Goal: Task Accomplishment & Management: Use online tool/utility

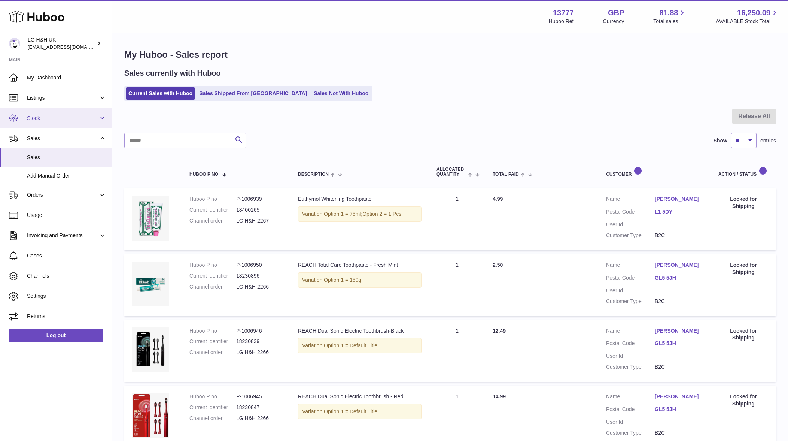
click at [72, 124] on link "Stock" at bounding box center [56, 118] width 112 height 20
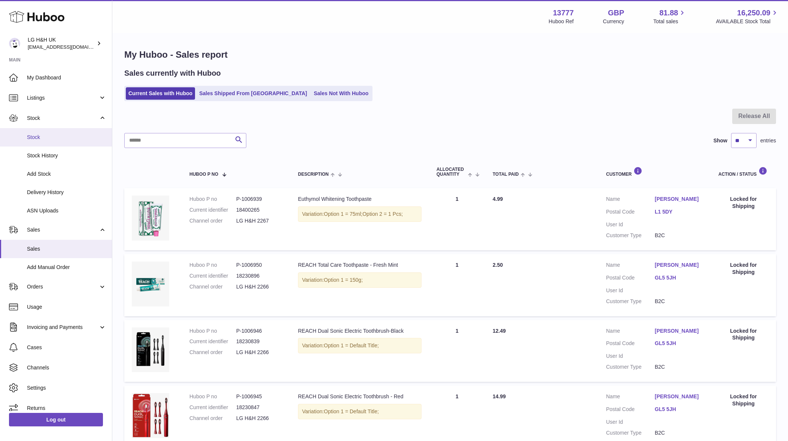
click at [59, 138] on span "Stock" at bounding box center [66, 137] width 79 height 7
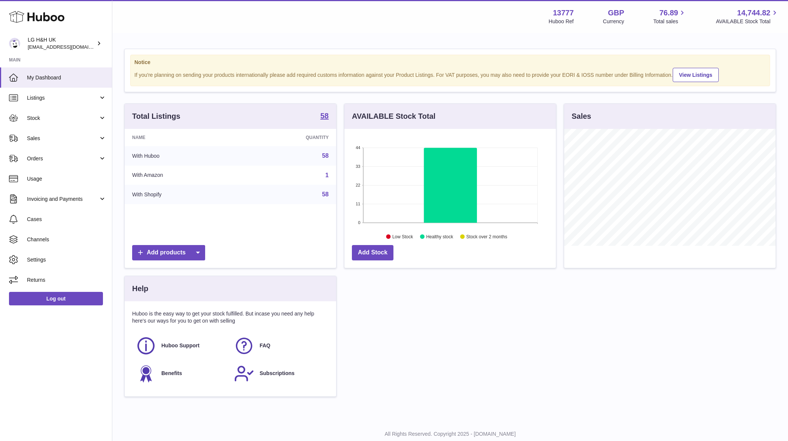
scroll to position [117, 211]
click at [36, 137] on span "Sales" at bounding box center [62, 138] width 71 height 7
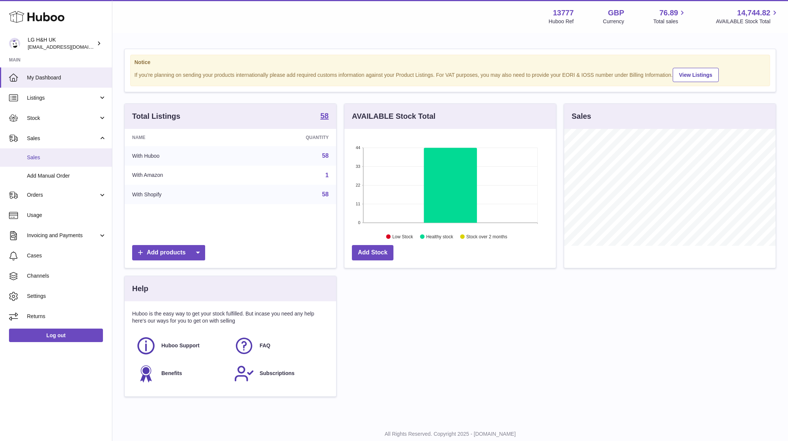
click at [42, 154] on span "Sales" at bounding box center [66, 157] width 79 height 7
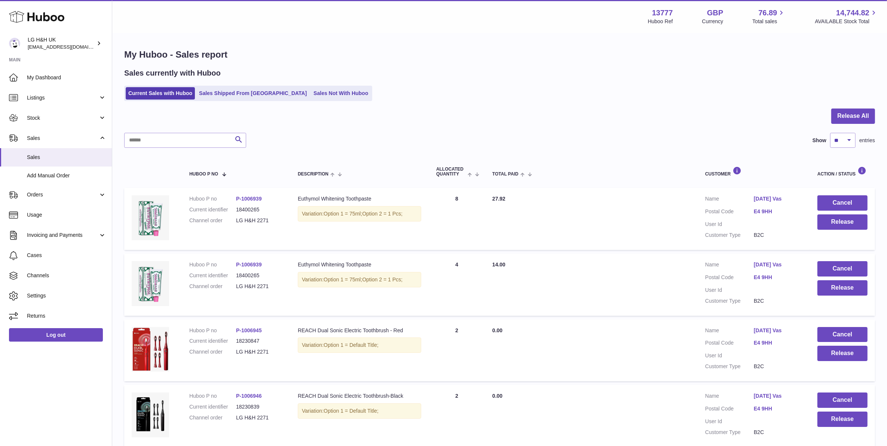
click at [795, 195] on td "Cancel Release" at bounding box center [842, 219] width 65 height 62
click at [795, 203] on button "Cancel" at bounding box center [843, 202] width 50 height 15
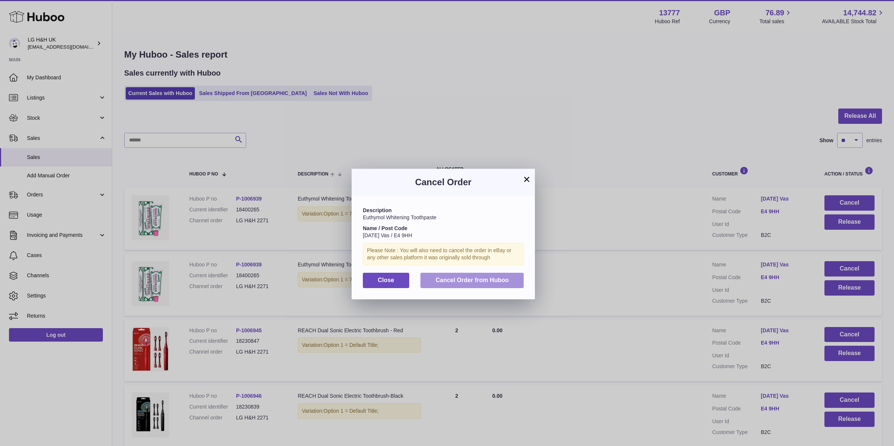
click at [468, 280] on span "Cancel Order from Huboo" at bounding box center [472, 280] width 73 height 6
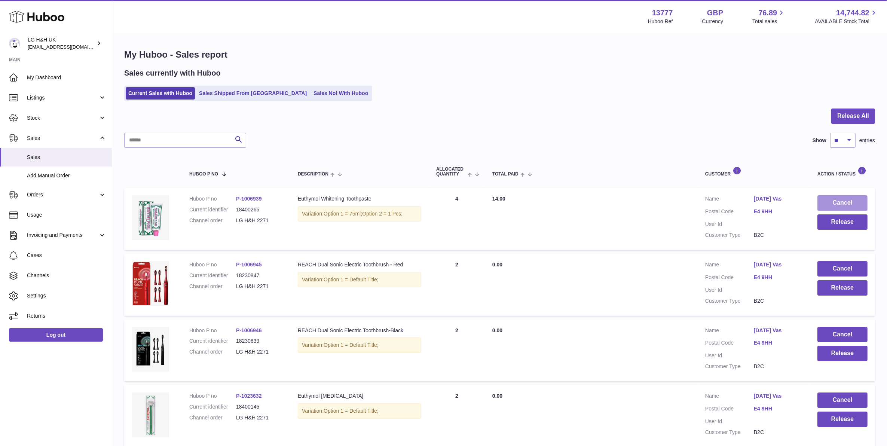
click at [795, 201] on button "Cancel" at bounding box center [843, 202] width 50 height 15
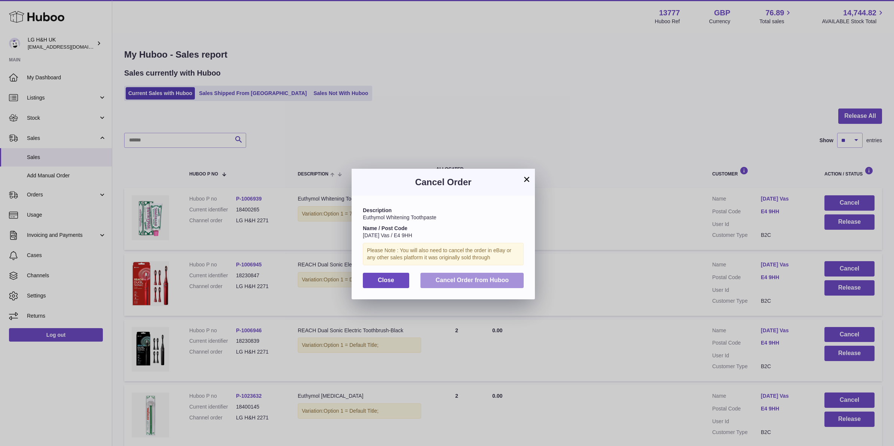
click at [503, 283] on span "Cancel Order from Huboo" at bounding box center [472, 280] width 73 height 6
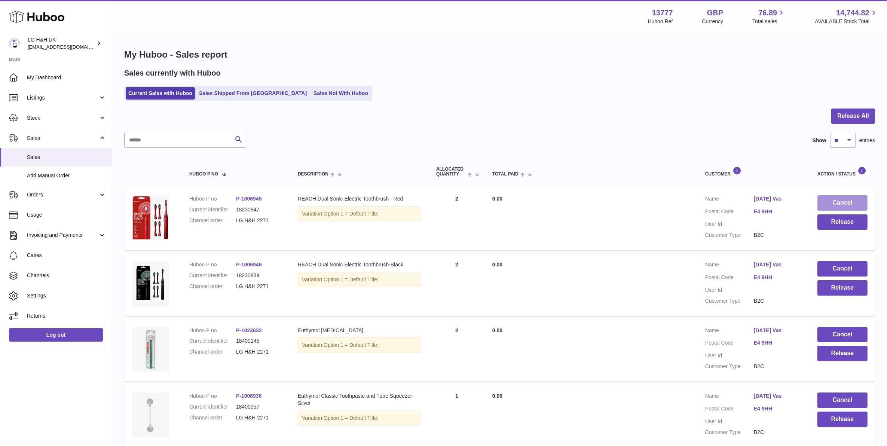
click at [795, 201] on button "Cancel" at bounding box center [843, 202] width 50 height 15
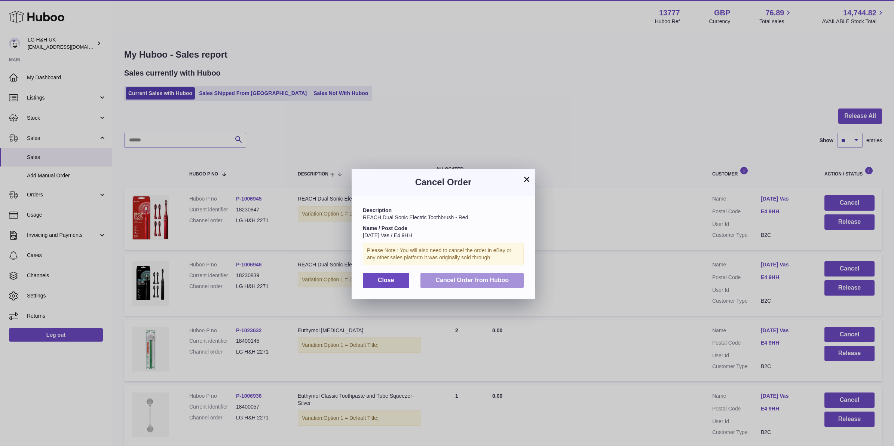
click at [495, 278] on span "Cancel Order from Huboo" at bounding box center [472, 280] width 73 height 6
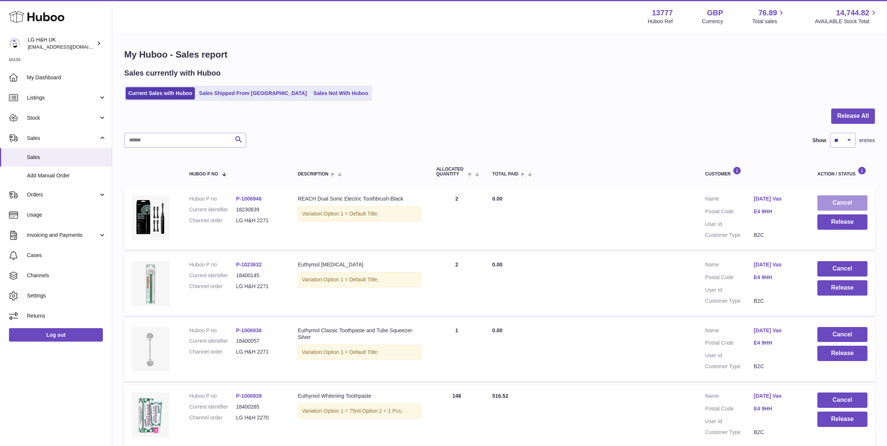
click at [795, 198] on button "Cancel" at bounding box center [843, 202] width 50 height 15
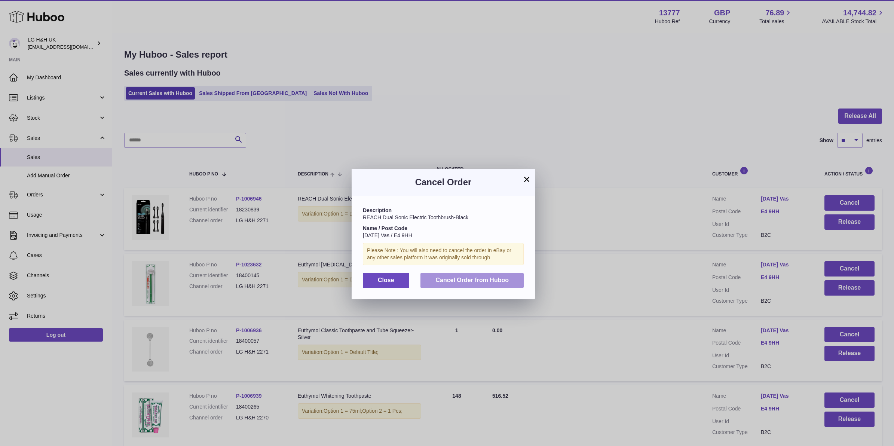
click at [506, 283] on span "Cancel Order from Huboo" at bounding box center [472, 280] width 73 height 6
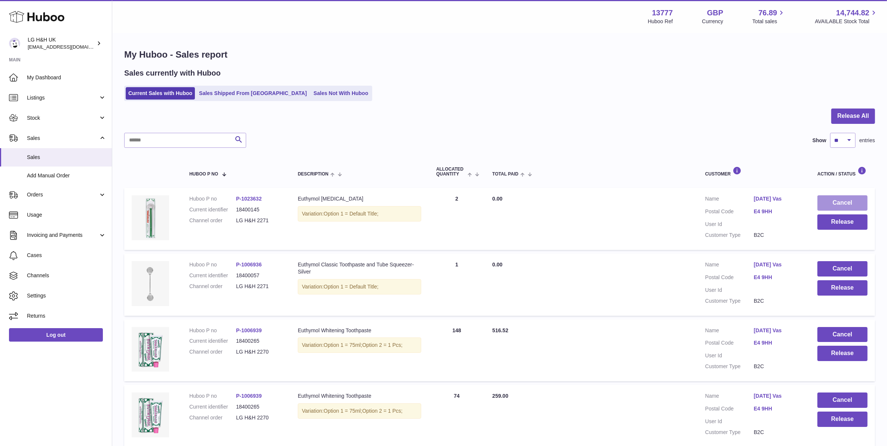
click at [795, 198] on button "Cancel" at bounding box center [843, 202] width 50 height 15
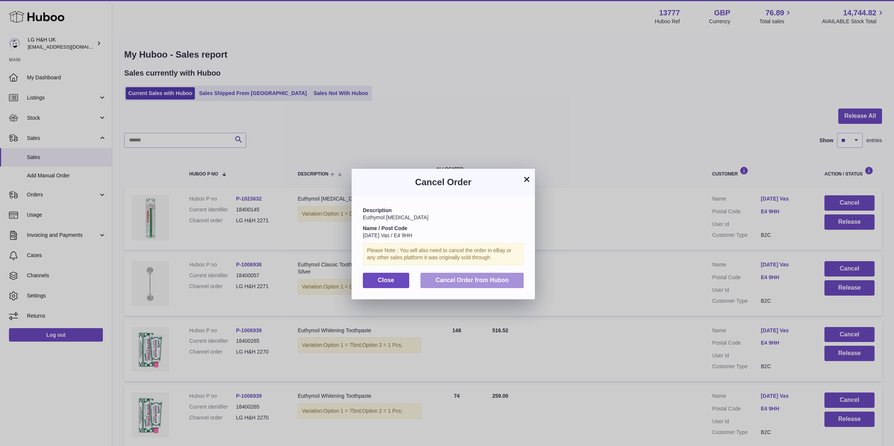
click at [493, 281] on span "Cancel Order from Huboo" at bounding box center [472, 280] width 73 height 6
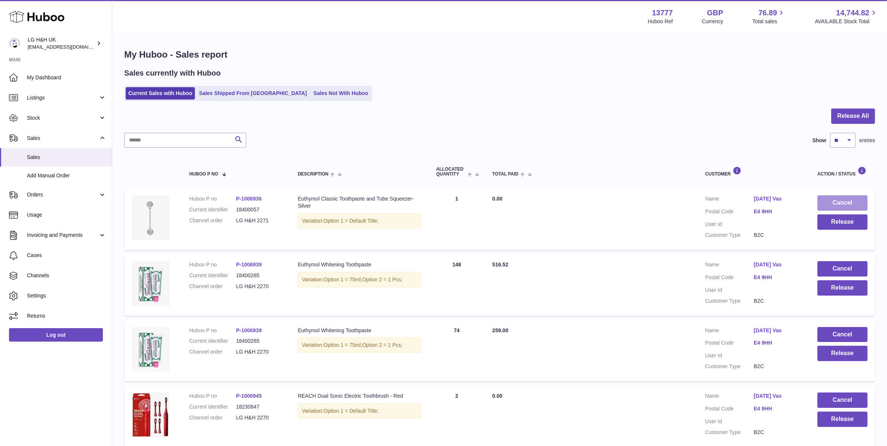
click at [795, 201] on button "Cancel" at bounding box center [843, 202] width 50 height 15
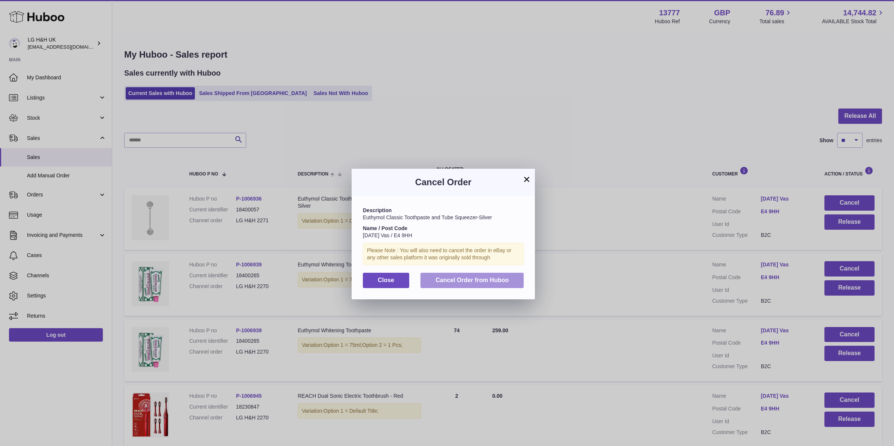
click at [505, 277] on span "Cancel Order from Huboo" at bounding box center [472, 280] width 73 height 6
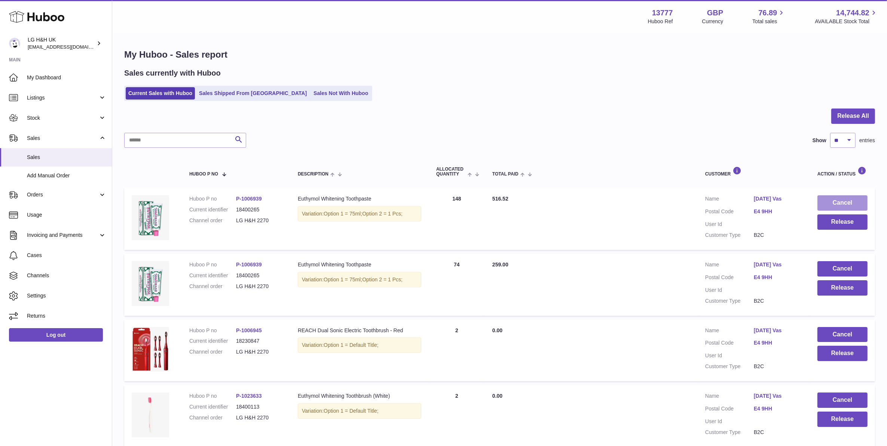
click at [795, 199] on button "Cancel" at bounding box center [843, 202] width 50 height 15
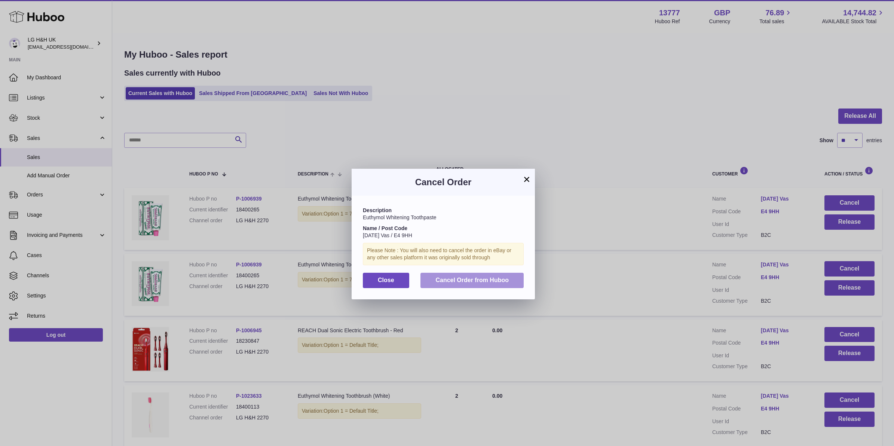
click at [501, 279] on span "Cancel Order from Huboo" at bounding box center [472, 280] width 73 height 6
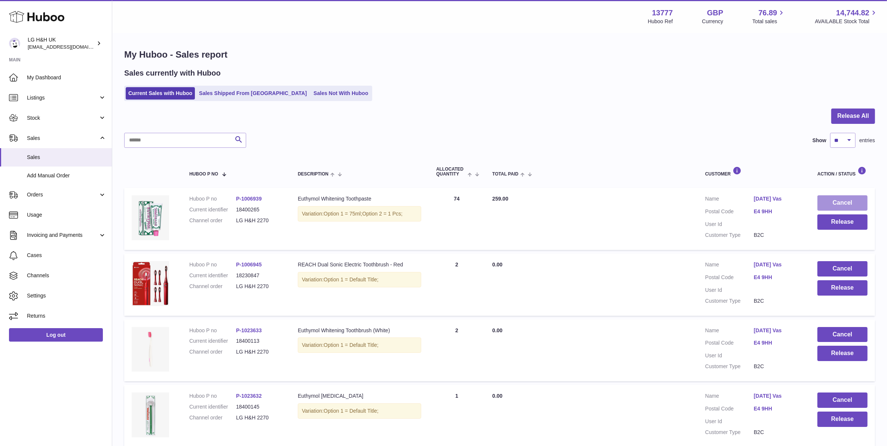
click at [795, 201] on button "Cancel" at bounding box center [843, 202] width 50 height 15
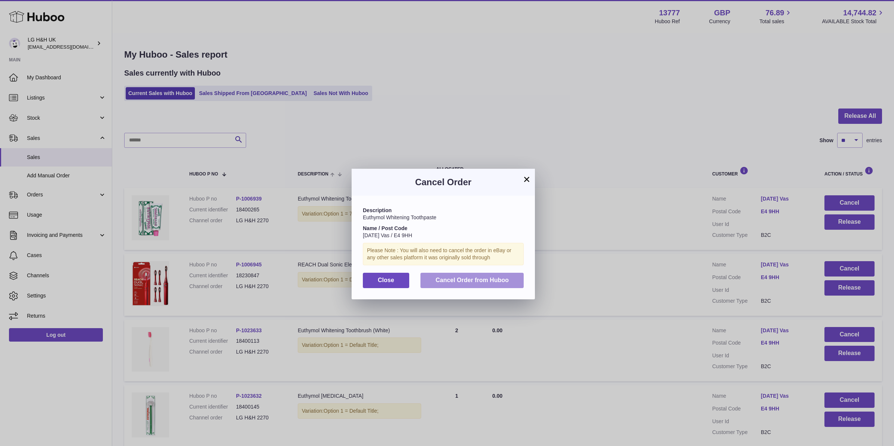
click at [494, 278] on span "Cancel Order from Huboo" at bounding box center [472, 280] width 73 height 6
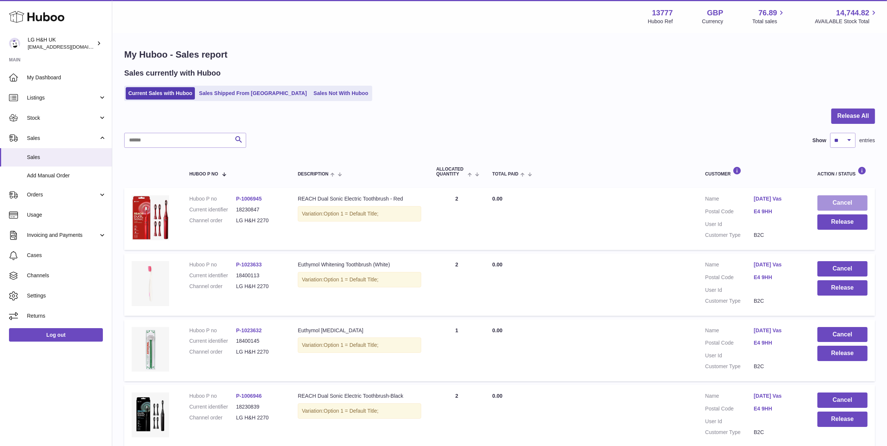
click at [795, 198] on button "Cancel" at bounding box center [843, 202] width 50 height 15
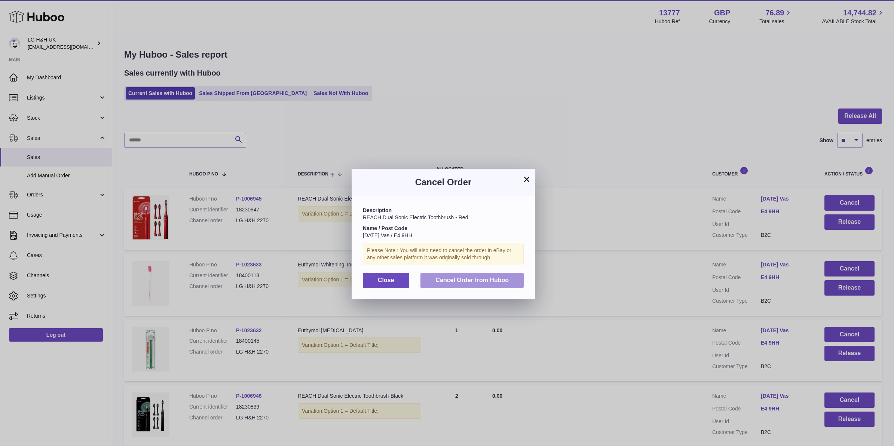
click at [502, 275] on button "Cancel Order from Huboo" at bounding box center [472, 280] width 103 height 15
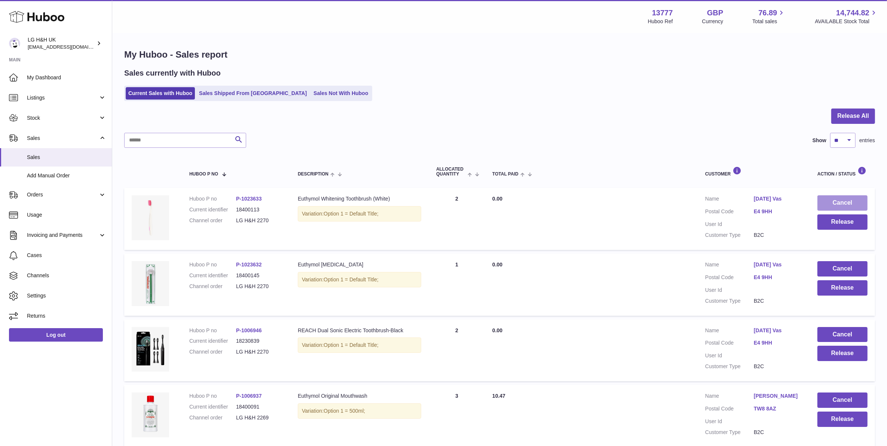
click at [795, 197] on button "Cancel" at bounding box center [843, 202] width 50 height 15
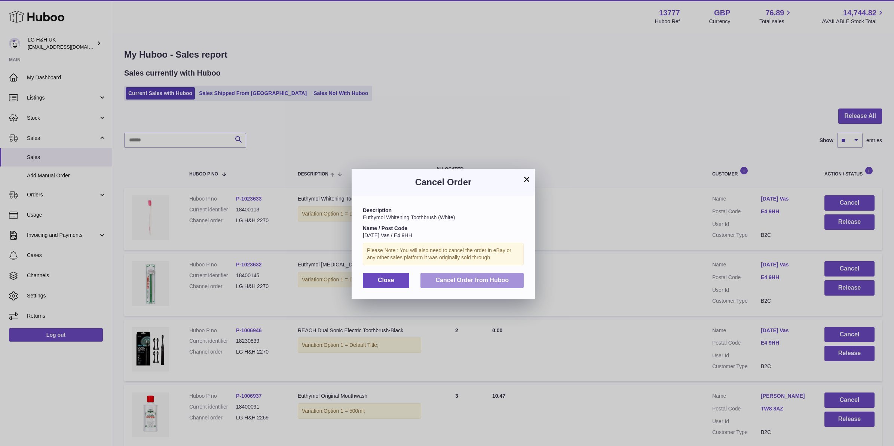
click at [483, 277] on span "Cancel Order from Huboo" at bounding box center [472, 280] width 73 height 6
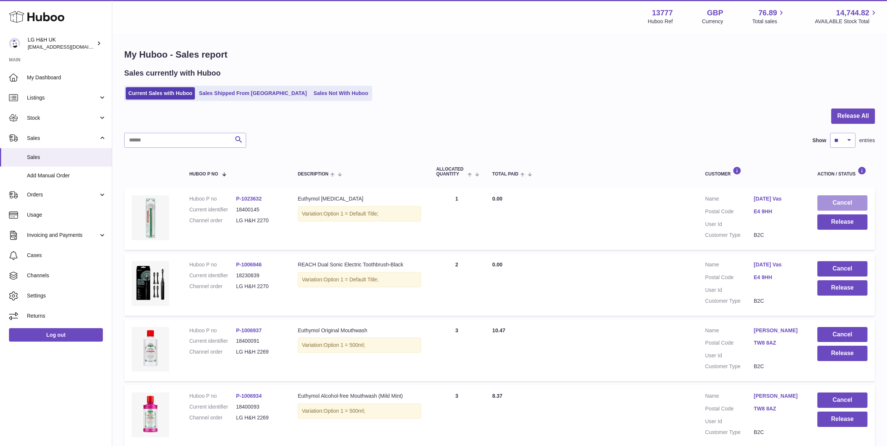
click at [795, 197] on button "Cancel" at bounding box center [843, 202] width 50 height 15
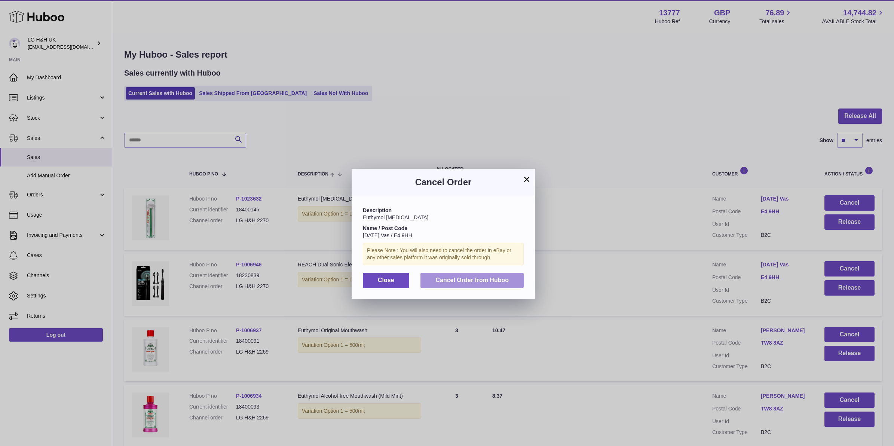
click at [518, 277] on button "Cancel Order from Huboo" at bounding box center [472, 280] width 103 height 15
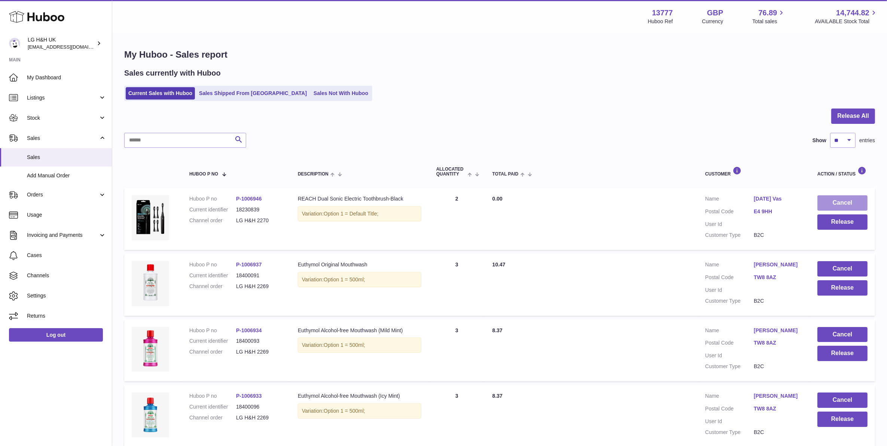
click at [795, 196] on button "Cancel" at bounding box center [843, 202] width 50 height 15
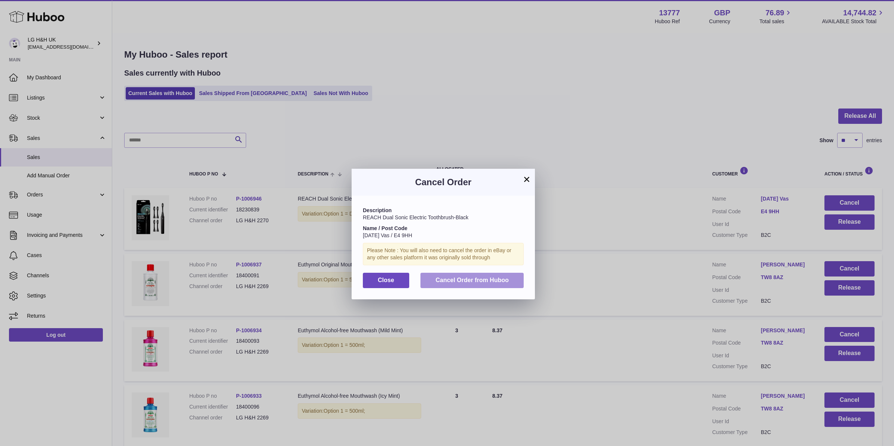
click at [510, 280] on button "Cancel Order from Huboo" at bounding box center [472, 280] width 103 height 15
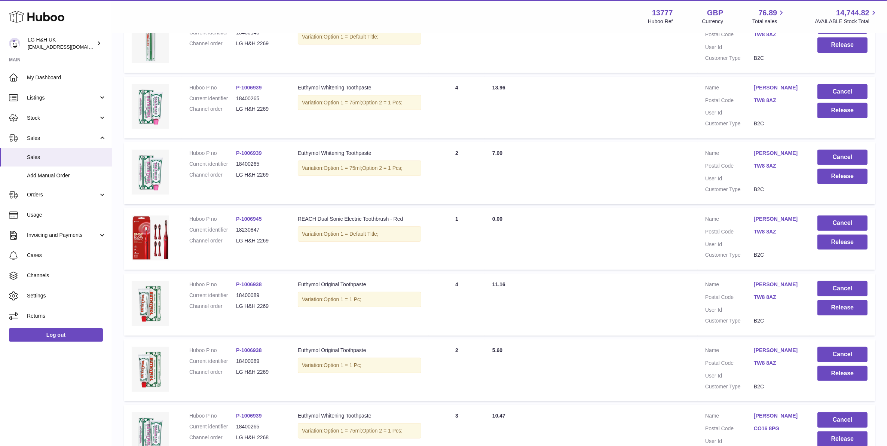
scroll to position [421, 0]
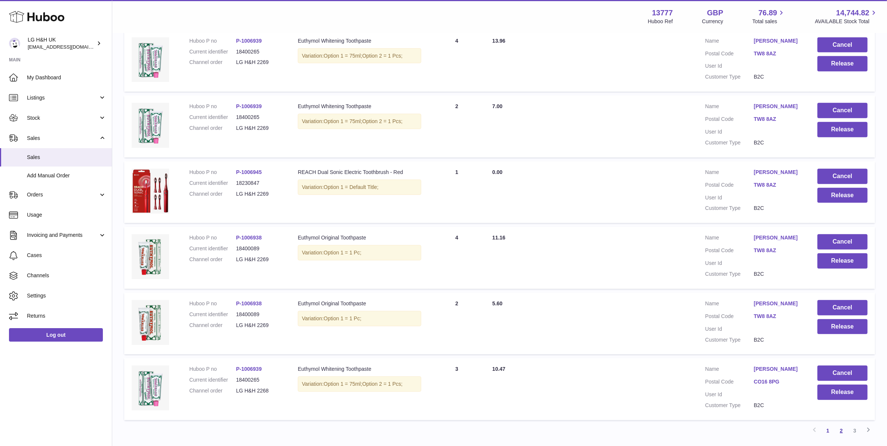
click at [795, 427] on link "2" at bounding box center [841, 430] width 13 height 13
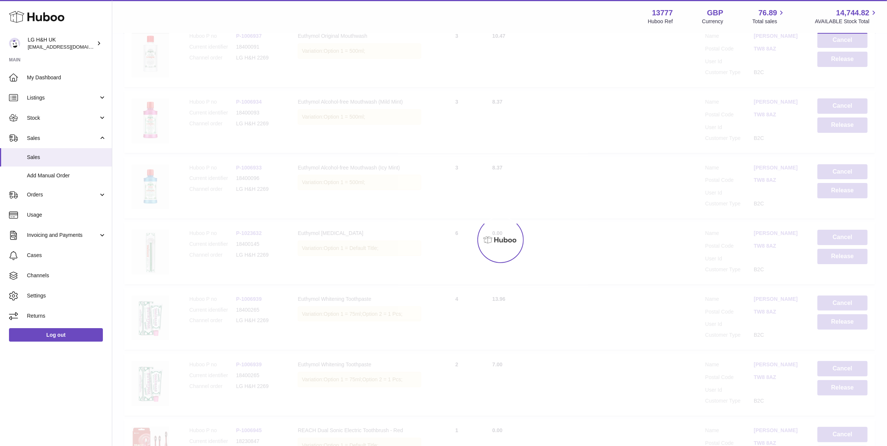
scroll to position [34, 0]
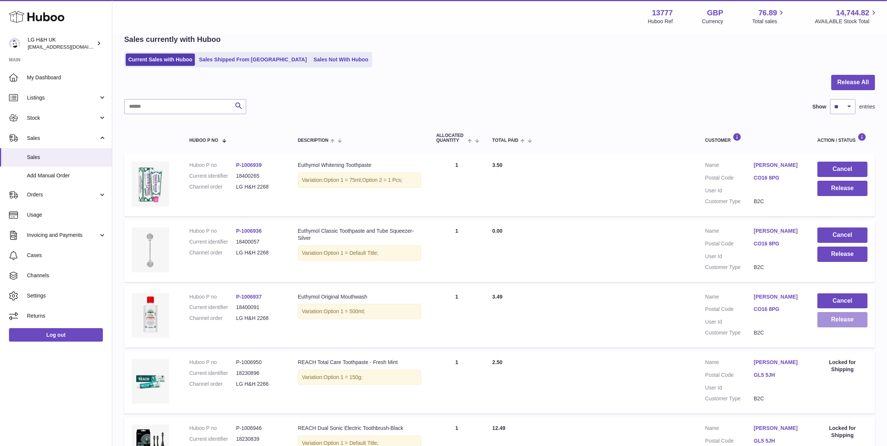
click at [795, 321] on button "Release" at bounding box center [843, 319] width 50 height 15
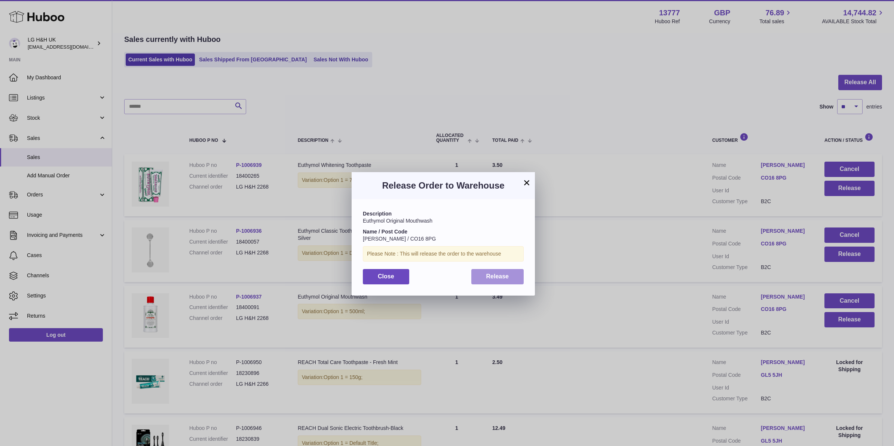
click at [511, 280] on button "Release" at bounding box center [498, 276] width 53 height 15
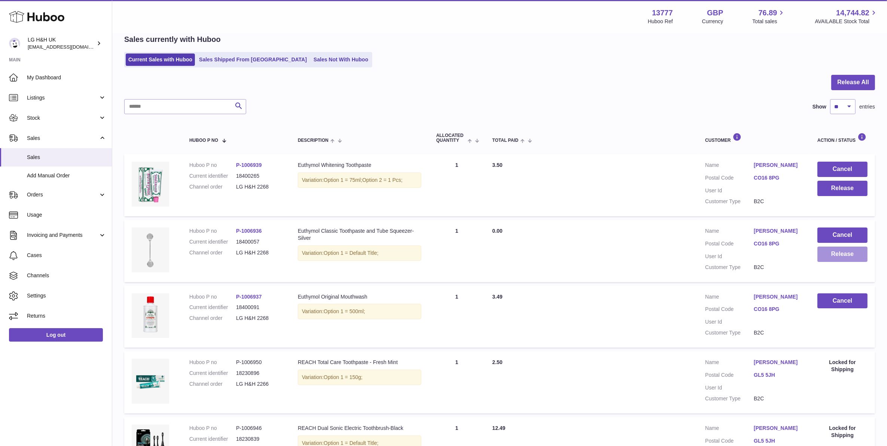
click at [795, 260] on button "Release" at bounding box center [843, 254] width 50 height 15
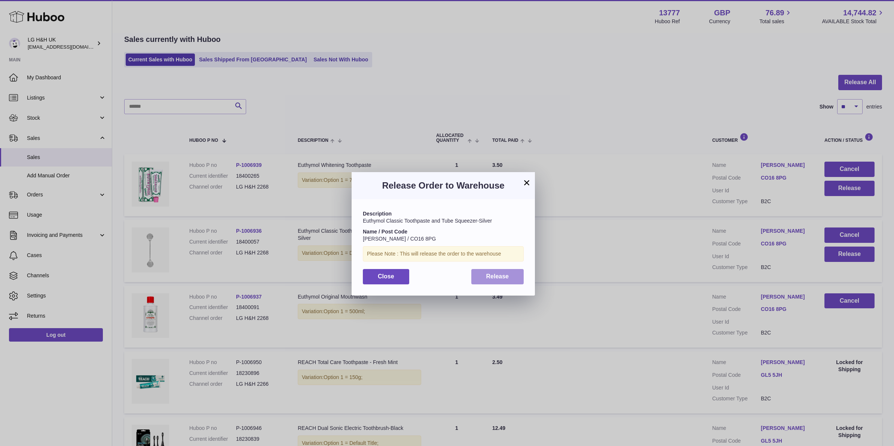
click at [504, 273] on span "Release" at bounding box center [498, 276] width 23 height 6
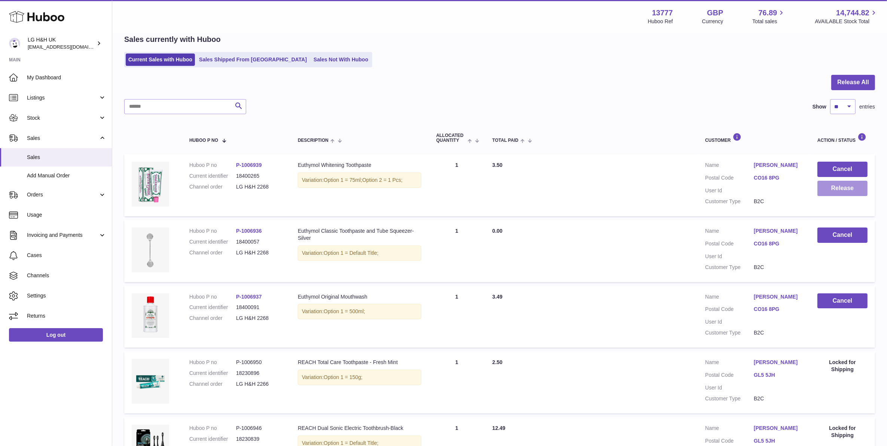
click at [795, 196] on button "Release" at bounding box center [843, 188] width 50 height 15
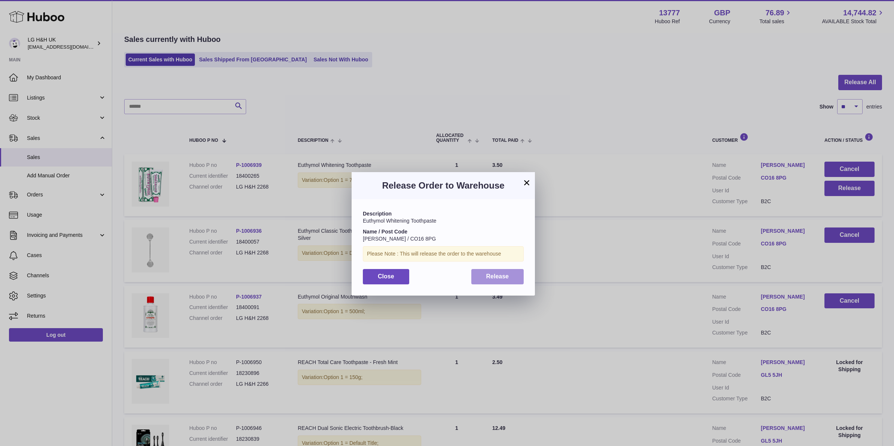
click at [498, 269] on button "Release" at bounding box center [498, 276] width 53 height 15
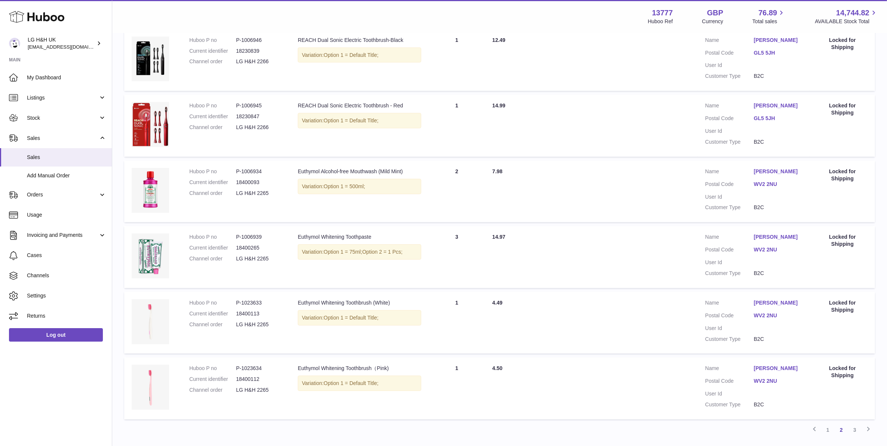
scroll to position [476, 0]
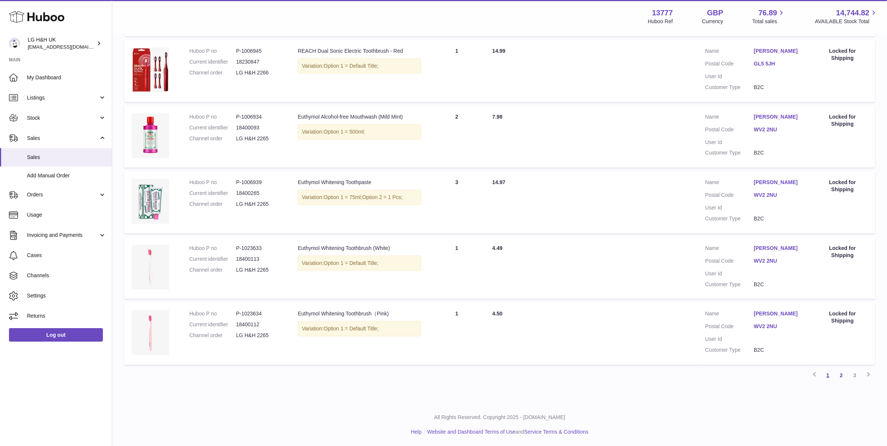
click at [795, 376] on link "1" at bounding box center [828, 375] width 13 height 13
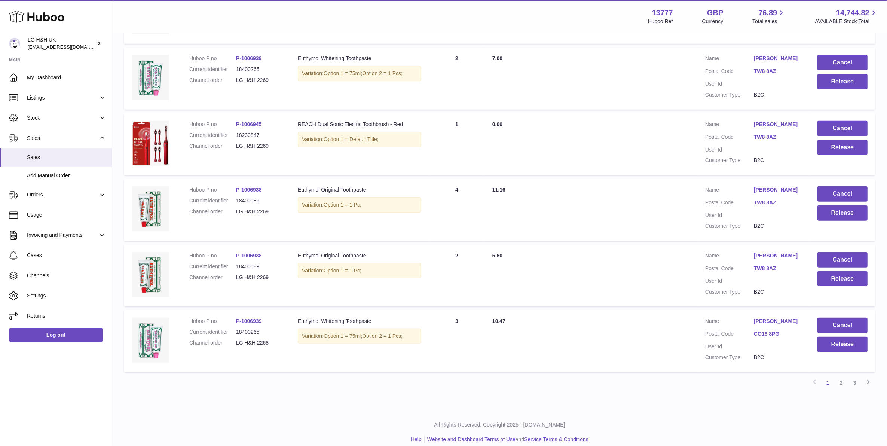
scroll to position [476, 0]
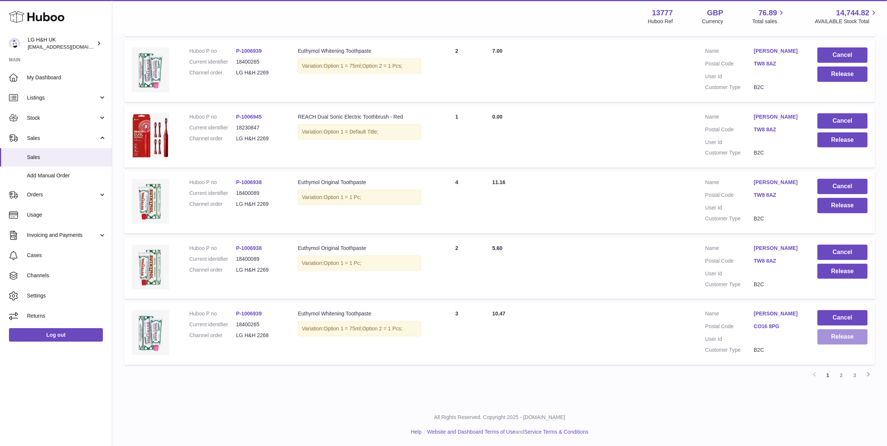
click at [795, 341] on button "Release" at bounding box center [843, 336] width 50 height 15
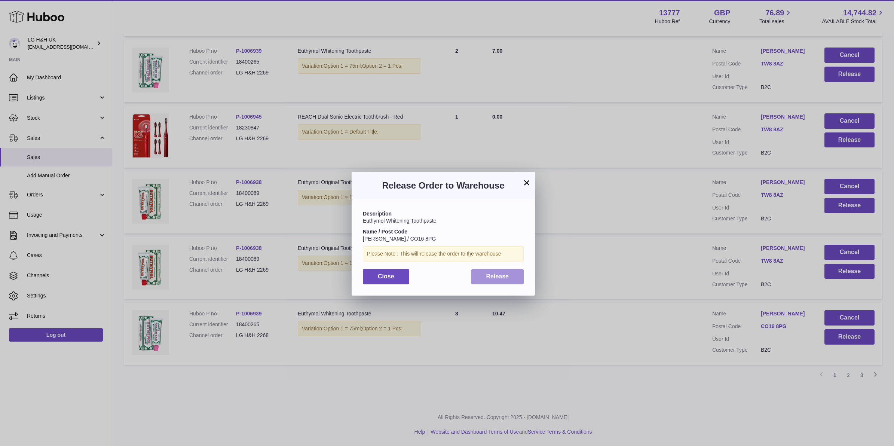
click at [519, 278] on button "Release" at bounding box center [498, 276] width 53 height 15
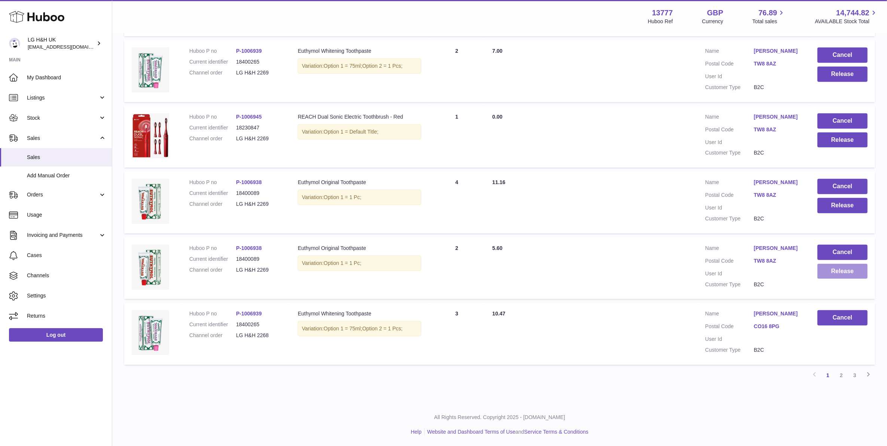
click at [795, 272] on button "Release" at bounding box center [843, 271] width 50 height 15
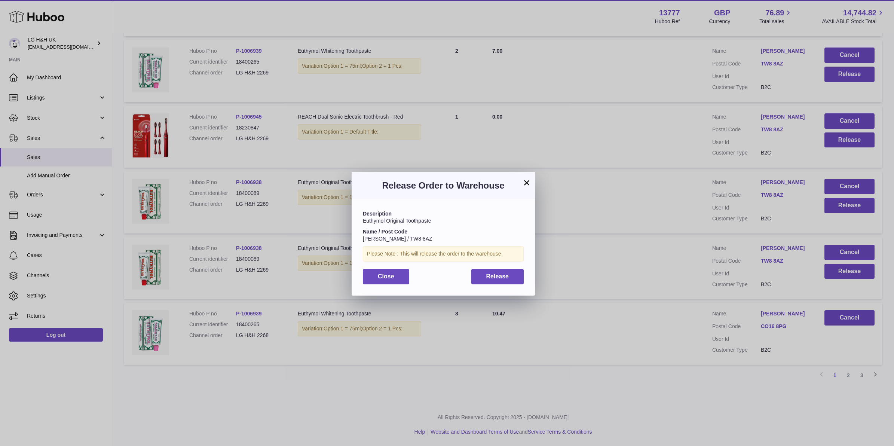
click at [531, 184] on button "×" at bounding box center [526, 182] width 9 height 9
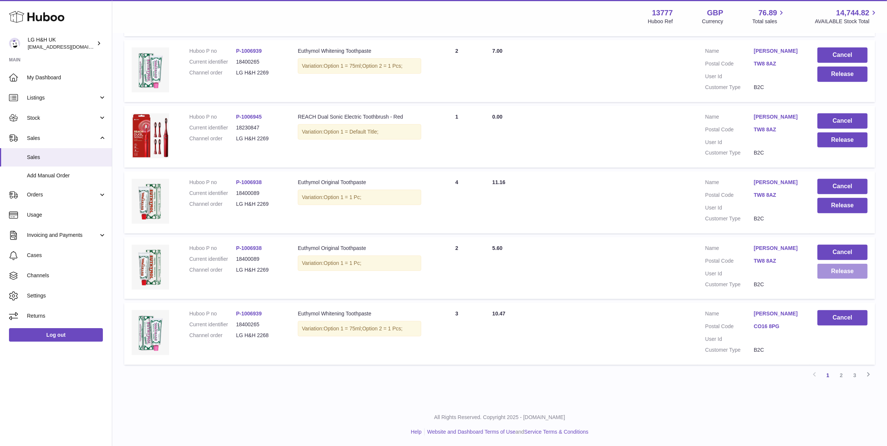
click at [795, 272] on button "Release" at bounding box center [843, 271] width 50 height 15
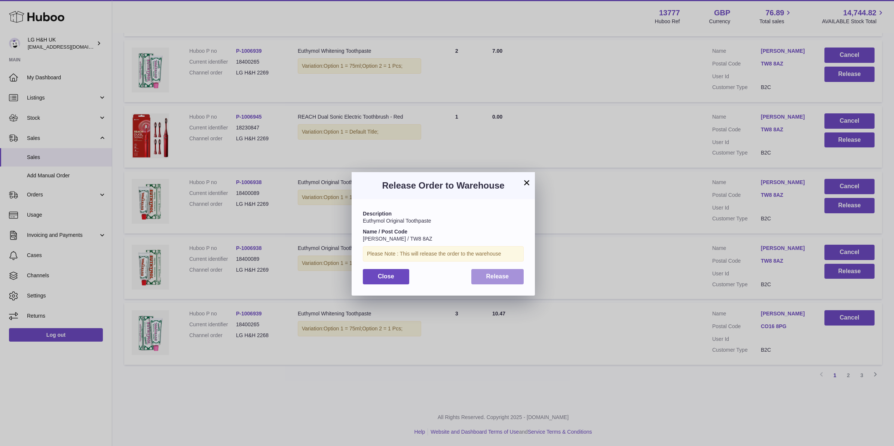
click at [491, 272] on button "Release" at bounding box center [498, 276] width 53 height 15
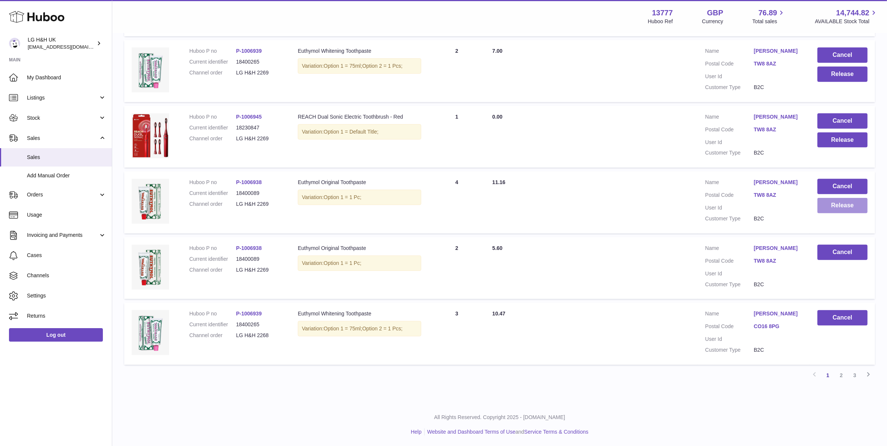
click at [795, 211] on button "Release" at bounding box center [843, 205] width 50 height 15
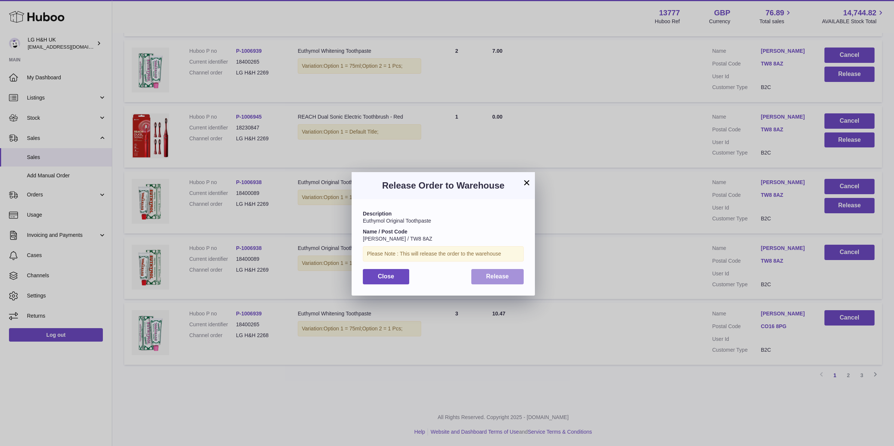
click at [492, 281] on button "Release" at bounding box center [498, 276] width 53 height 15
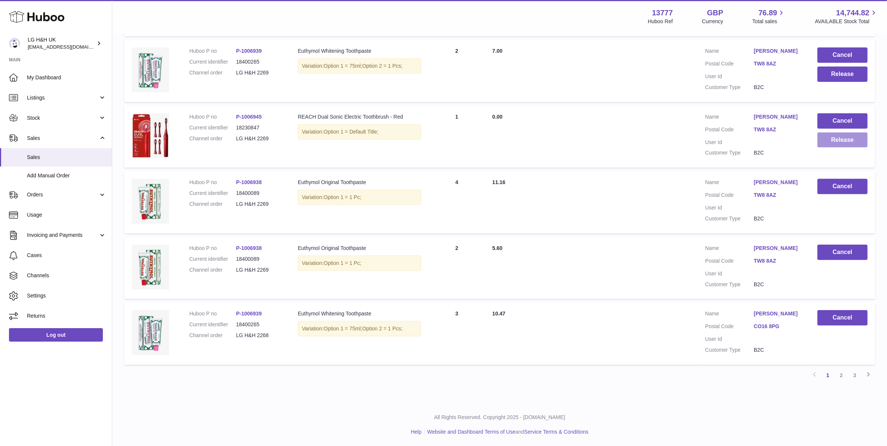
click at [795, 143] on button "Release" at bounding box center [843, 139] width 50 height 15
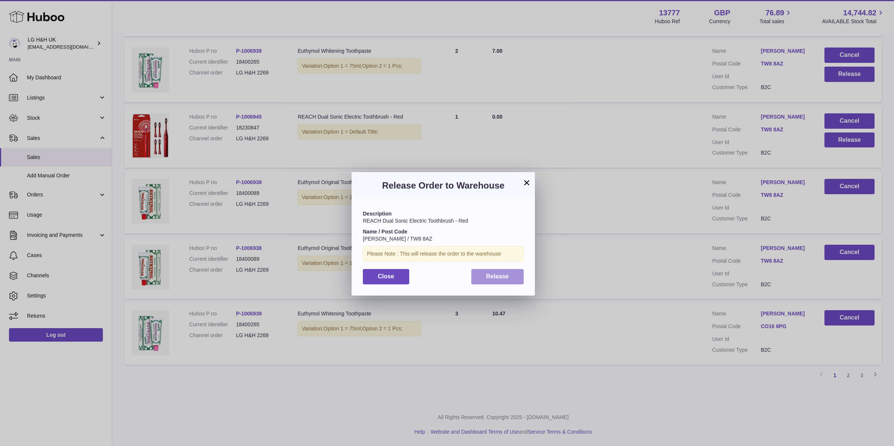
click at [512, 276] on button "Release" at bounding box center [498, 276] width 53 height 15
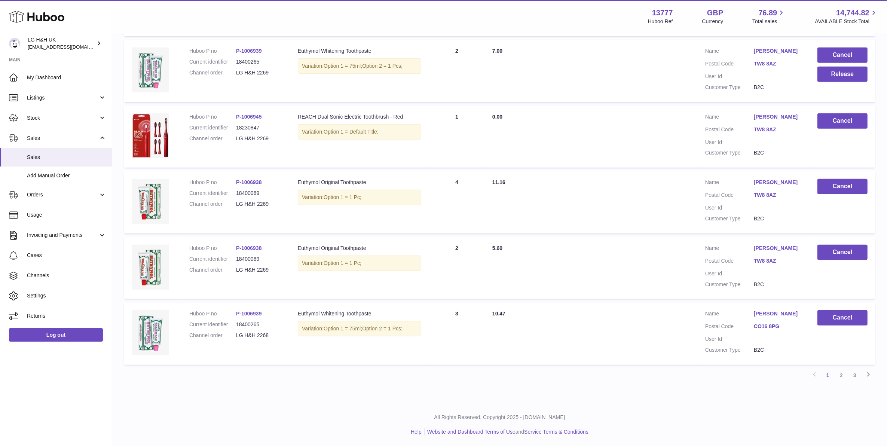
click at [795, 82] on td "Cancel Release" at bounding box center [842, 71] width 65 height 62
click at [795, 79] on button "Release" at bounding box center [843, 74] width 50 height 15
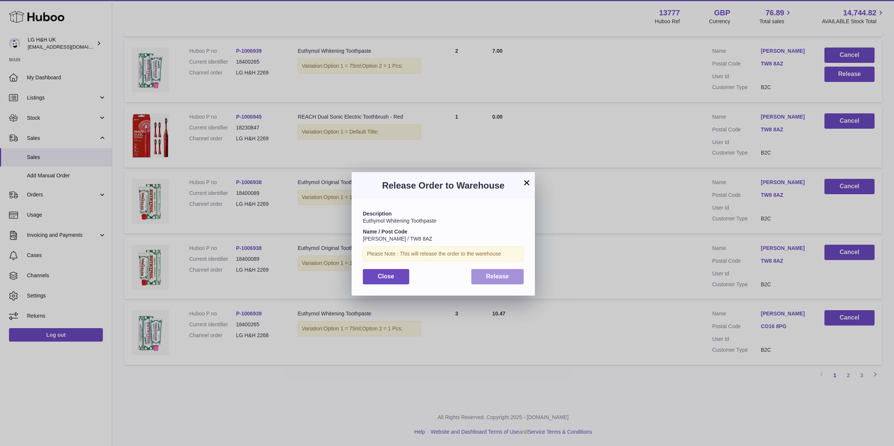
click at [519, 272] on button "Release" at bounding box center [498, 276] width 53 height 15
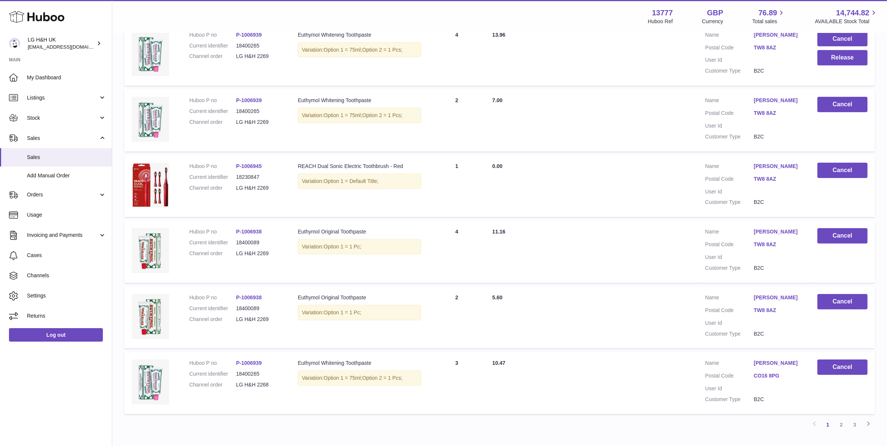
scroll to position [336, 0]
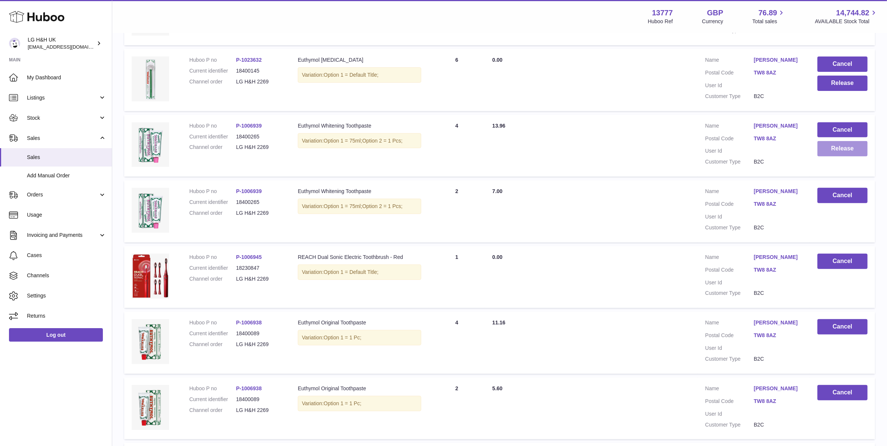
click at [795, 155] on button "Release" at bounding box center [843, 148] width 50 height 15
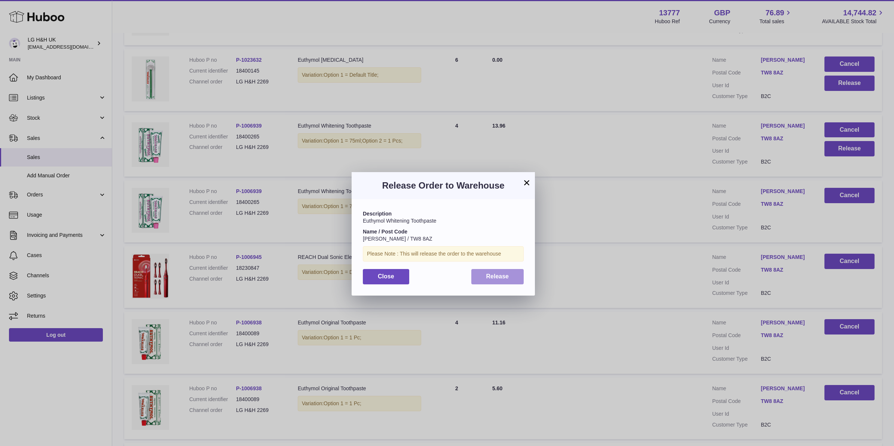
click at [517, 277] on button "Release" at bounding box center [498, 276] width 53 height 15
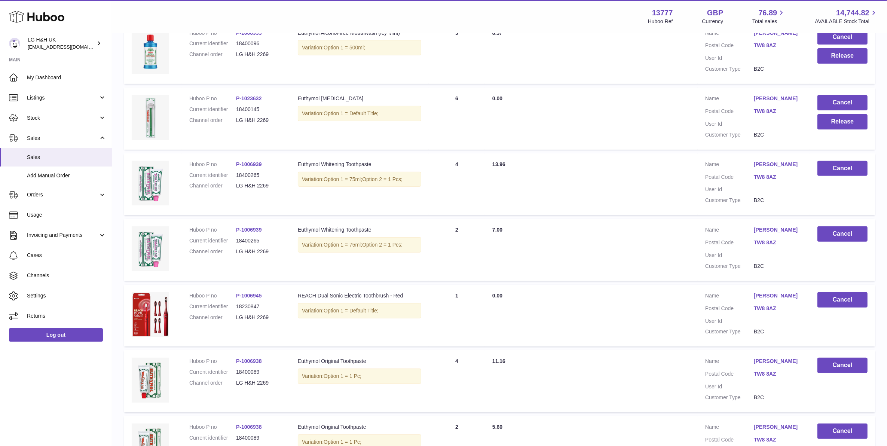
scroll to position [196, 0]
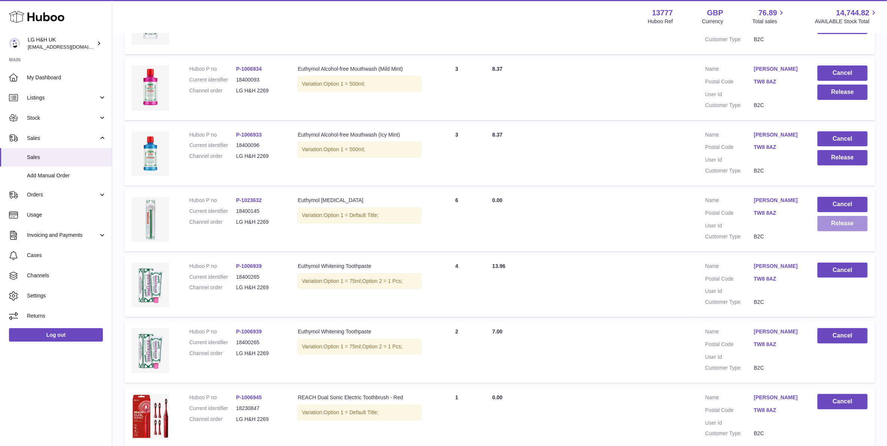
click at [795, 228] on button "Release" at bounding box center [843, 223] width 50 height 15
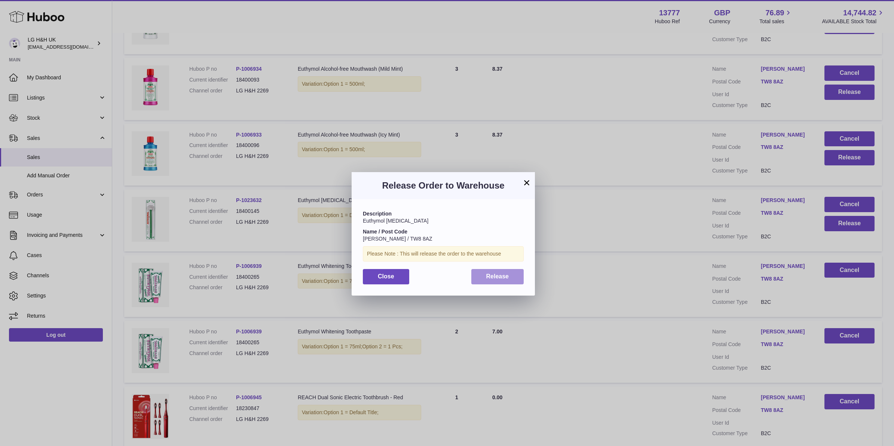
drag, startPoint x: 506, startPoint y: 284, endPoint x: 509, endPoint y: 282, distance: 4.0
click at [506, 284] on button "Release" at bounding box center [498, 276] width 53 height 15
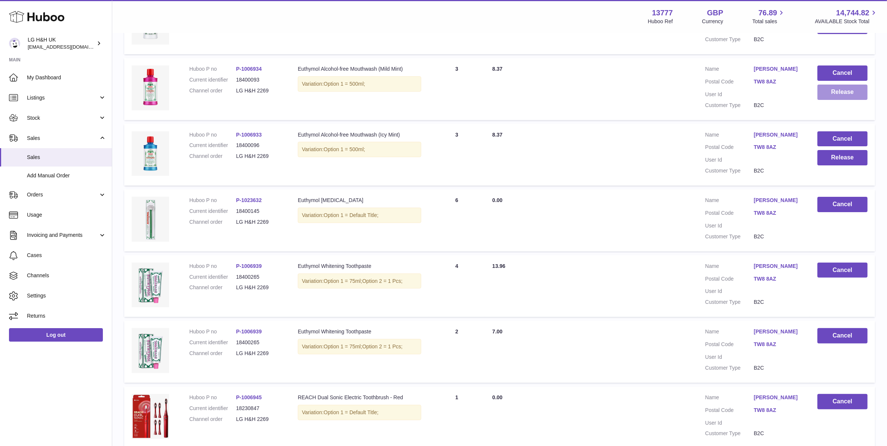
click at [795, 96] on button "Release" at bounding box center [843, 92] width 50 height 15
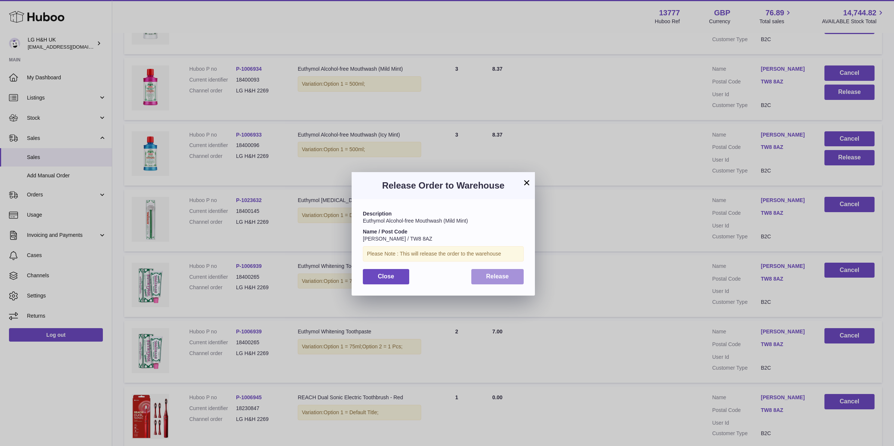
click at [522, 275] on button "Release" at bounding box center [498, 276] width 53 height 15
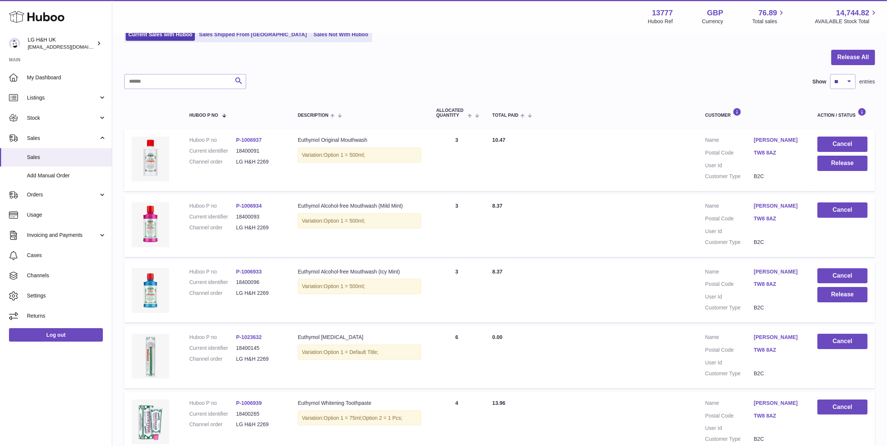
scroll to position [55, 0]
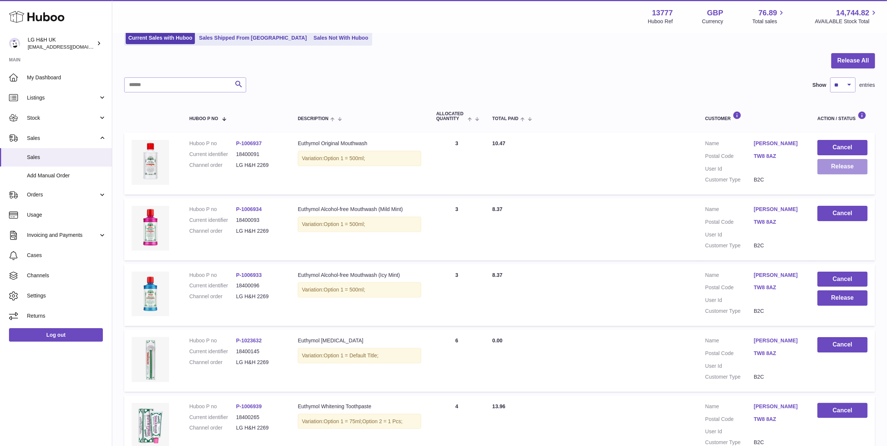
click at [795, 164] on button "Release" at bounding box center [843, 166] width 50 height 15
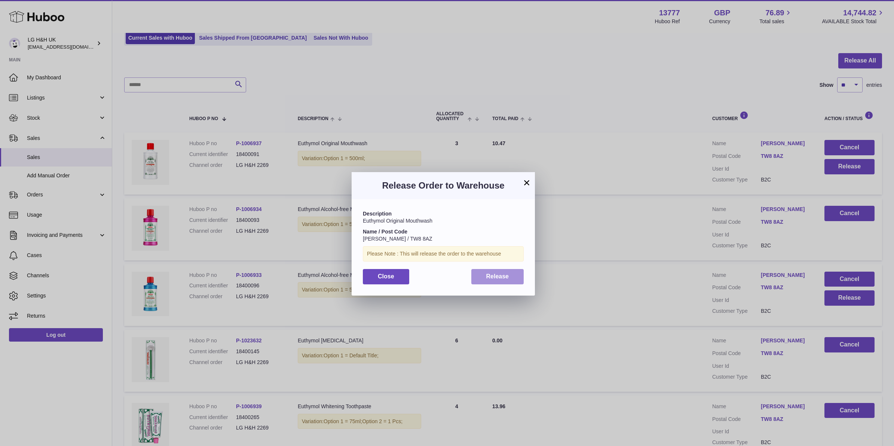
click at [487, 277] on button "Release" at bounding box center [498, 276] width 53 height 15
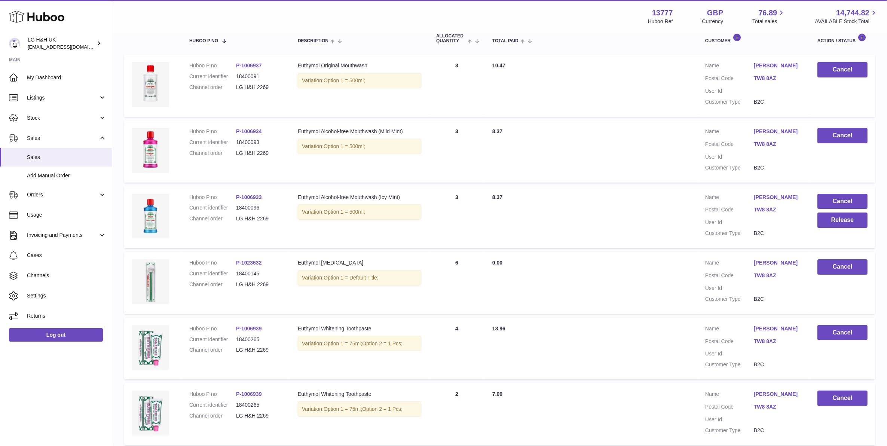
scroll to position [149, 0]
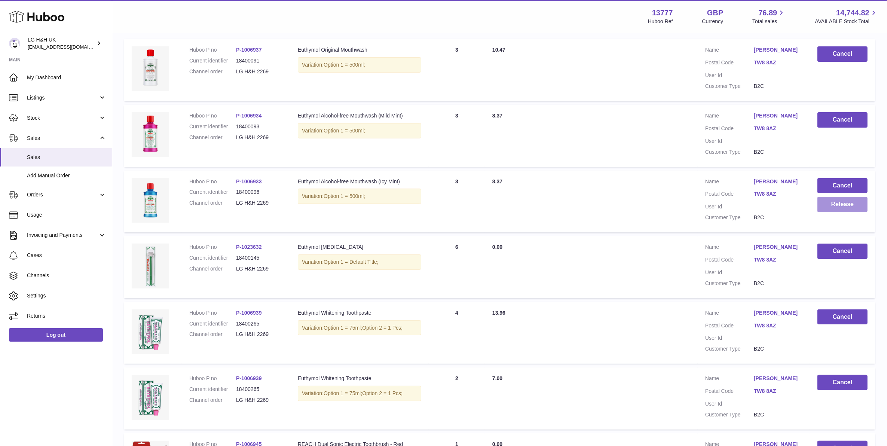
click at [795, 203] on button "Release" at bounding box center [843, 204] width 50 height 15
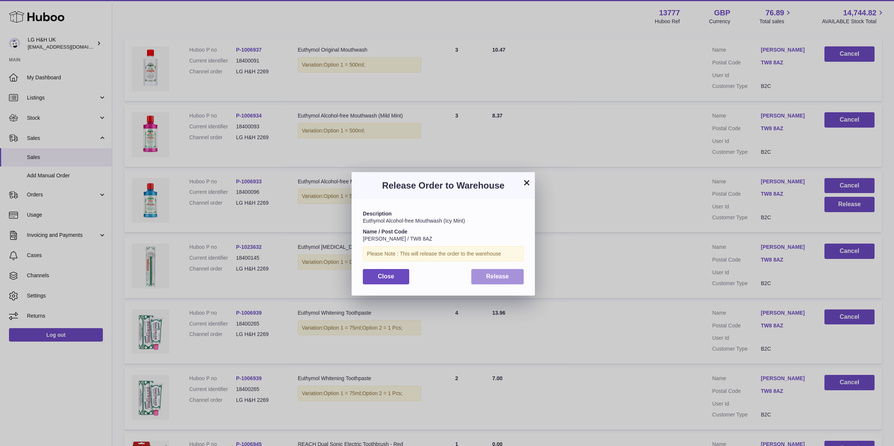
click at [503, 278] on span "Release" at bounding box center [498, 276] width 23 height 6
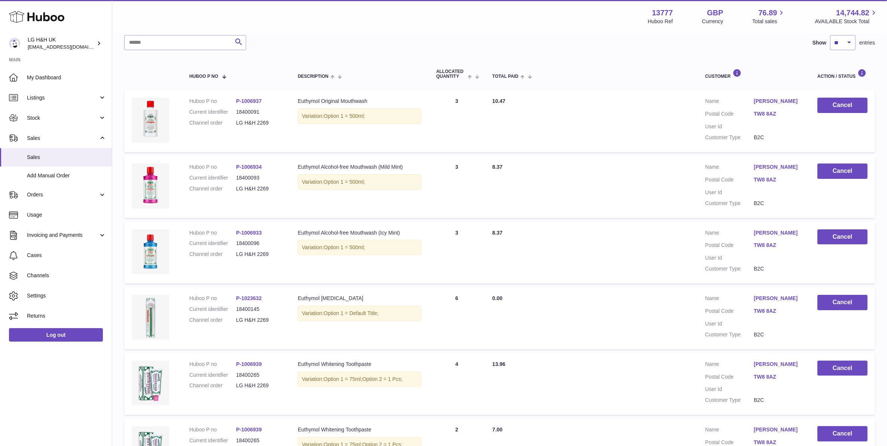
scroll to position [9, 0]
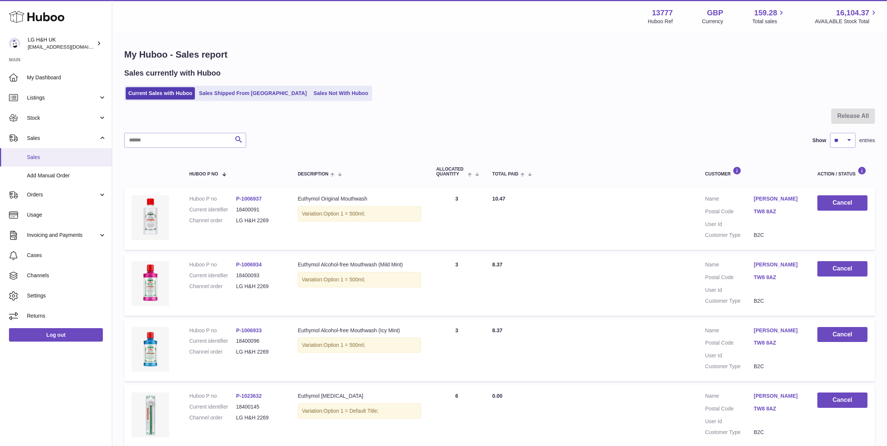
click at [45, 150] on link "Sales" at bounding box center [56, 157] width 112 height 18
click at [761, 76] on div "Sales currently with Huboo" at bounding box center [499, 73] width 751 height 10
click at [58, 162] on link "Sales" at bounding box center [56, 157] width 112 height 18
click at [65, 151] on link "Sales" at bounding box center [56, 157] width 112 height 18
click at [58, 125] on link "Stock" at bounding box center [56, 118] width 112 height 20
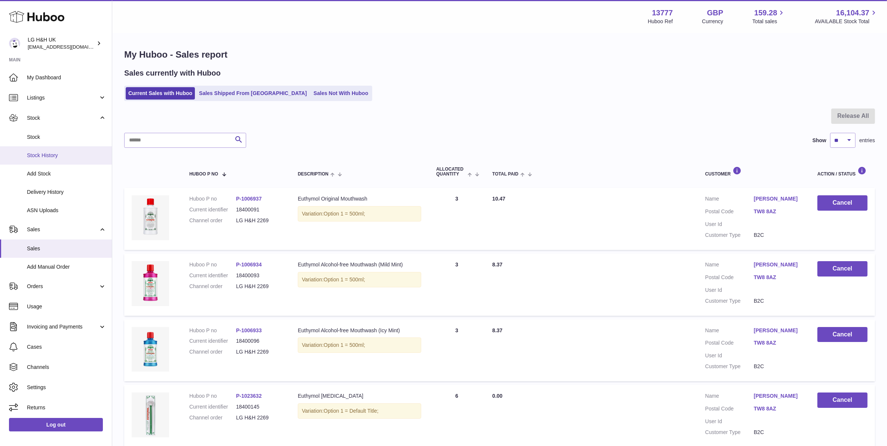
click at [61, 152] on span "Stock History" at bounding box center [66, 155] width 79 height 7
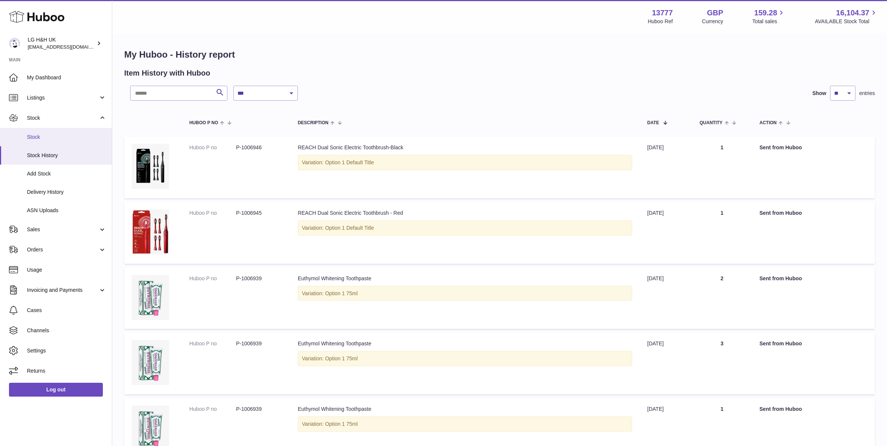
click at [40, 141] on link "Stock" at bounding box center [56, 137] width 112 height 18
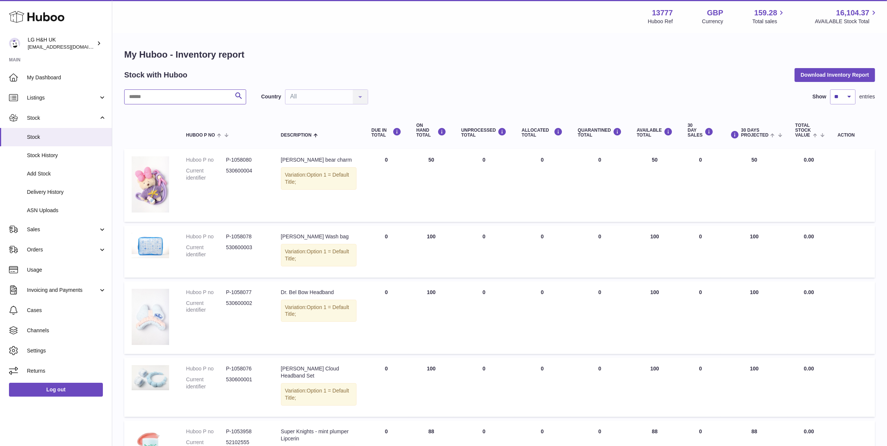
click at [214, 96] on input "text" at bounding box center [185, 96] width 122 height 15
type input "*********"
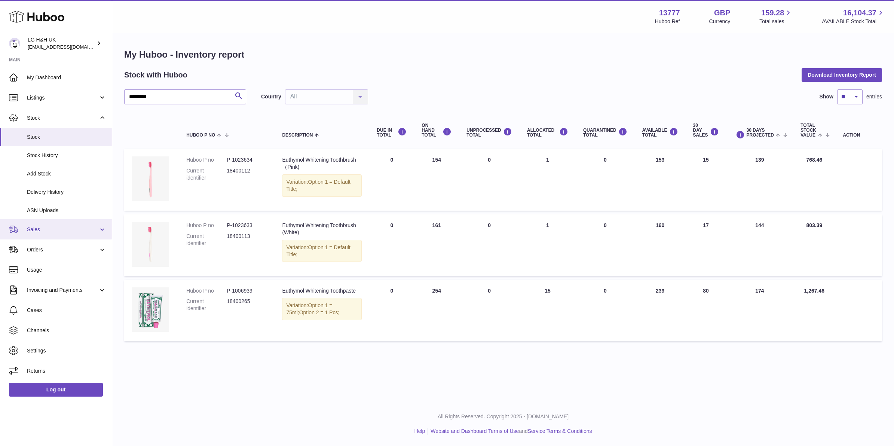
click at [55, 231] on span "Sales" at bounding box center [62, 229] width 71 height 7
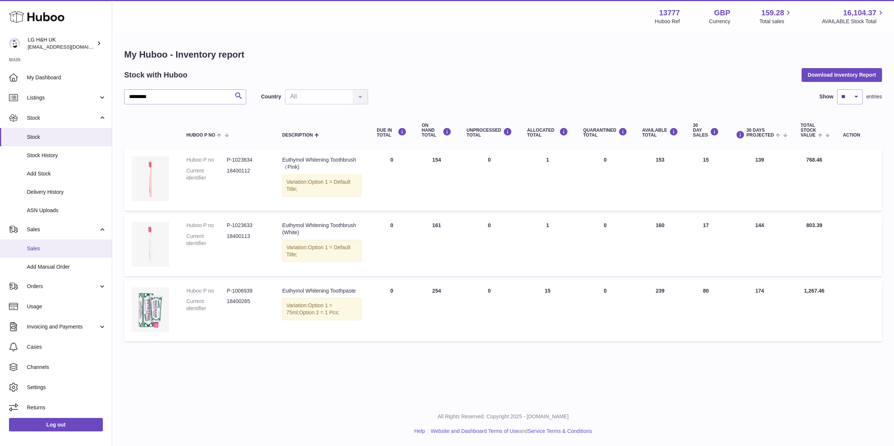
click at [49, 243] on link "Sales" at bounding box center [56, 249] width 112 height 18
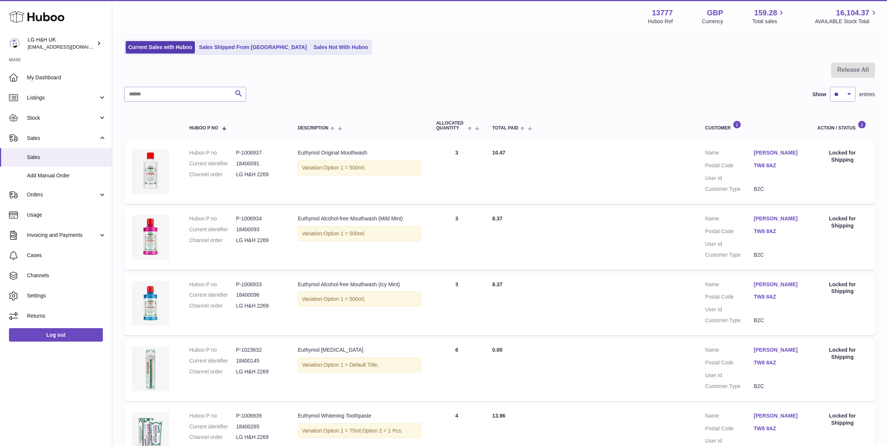
scroll to position [47, 0]
click at [51, 135] on span "Sales" at bounding box center [62, 138] width 71 height 7
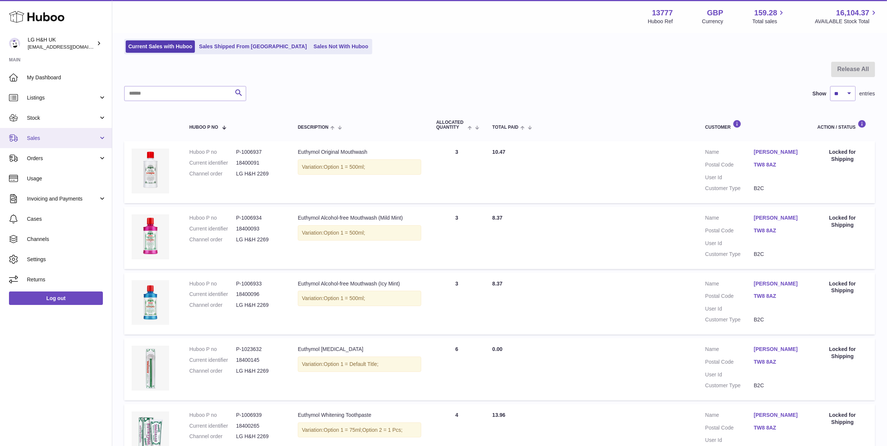
click at [57, 138] on span "Sales" at bounding box center [62, 138] width 71 height 7
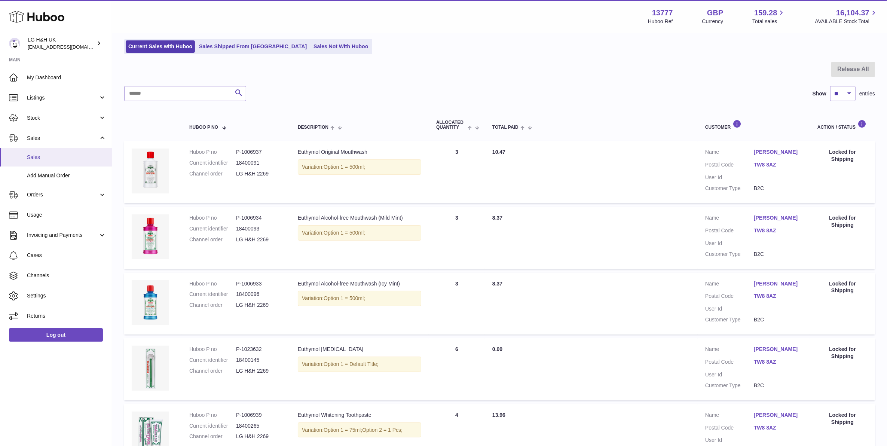
click at [50, 150] on link "Sales" at bounding box center [56, 157] width 112 height 18
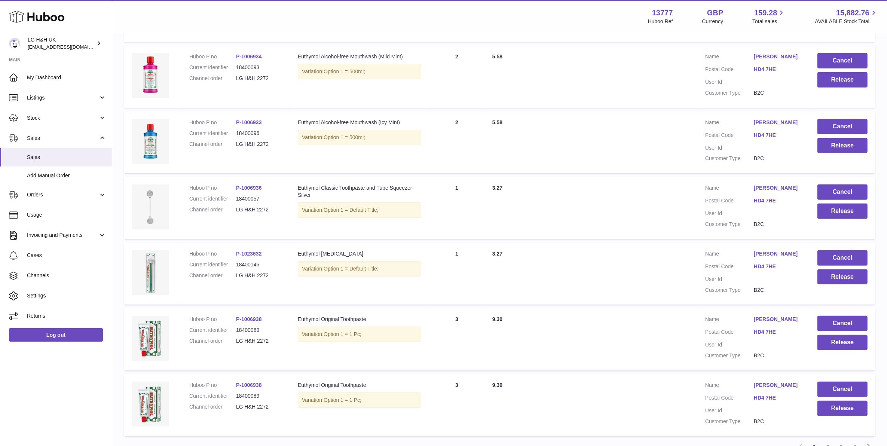
scroll to position [505, 0]
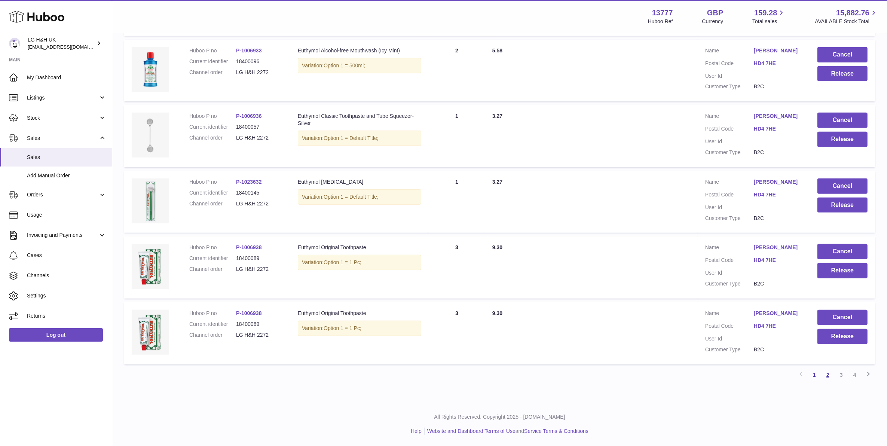
click at [825, 371] on link "2" at bounding box center [828, 374] width 13 height 13
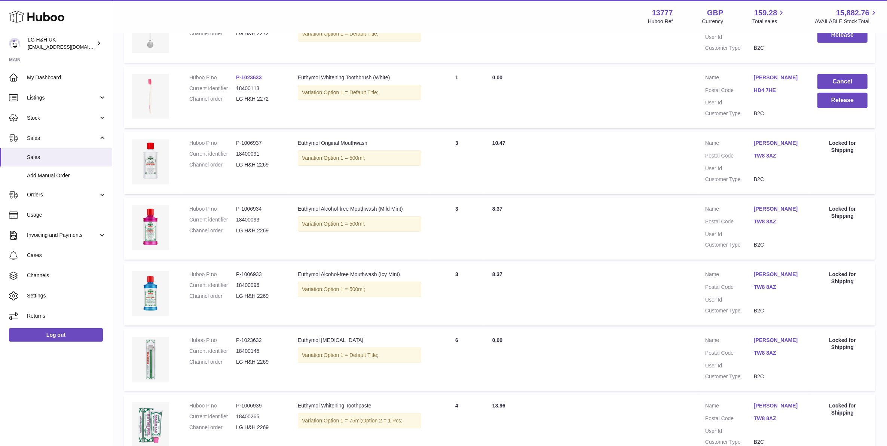
scroll to position [476, 0]
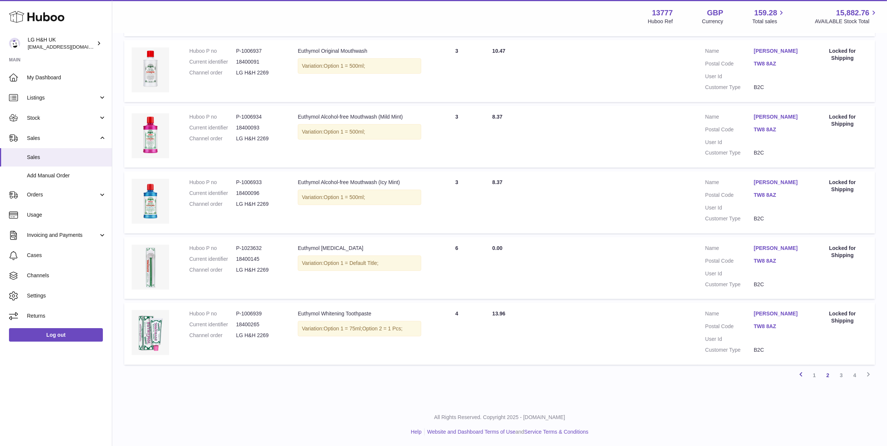
click at [807, 374] on link "Previous" at bounding box center [801, 375] width 13 height 13
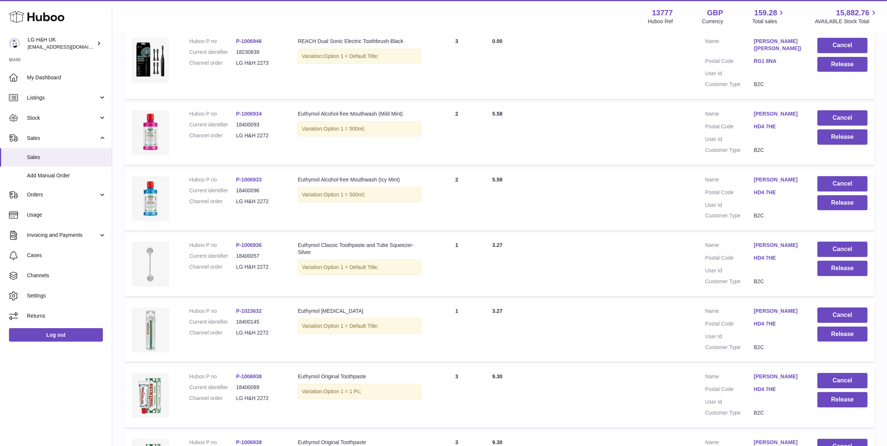
scroll to position [365, 0]
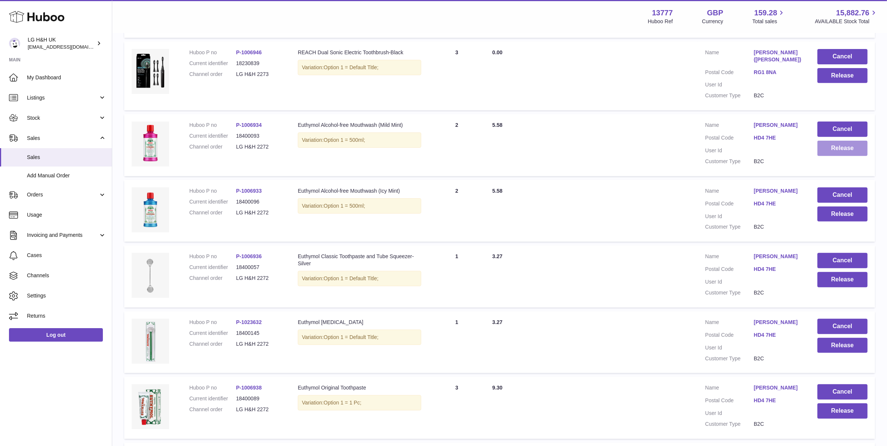
click at [843, 150] on button "Release" at bounding box center [843, 148] width 50 height 15
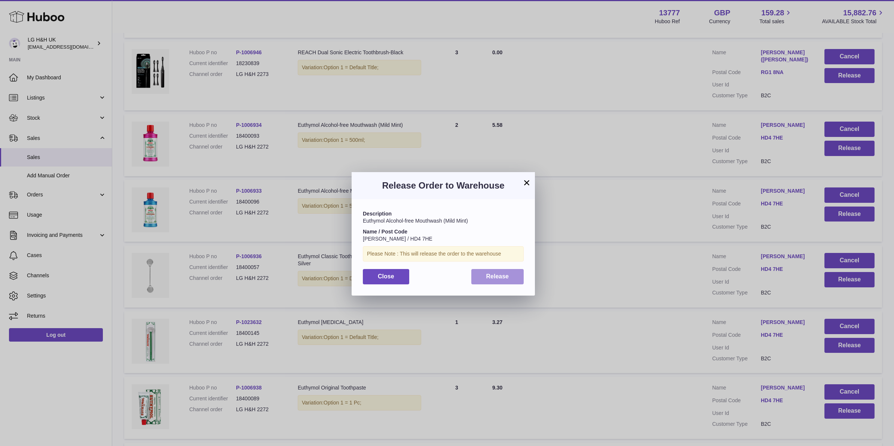
click at [483, 274] on button "Release" at bounding box center [498, 276] width 53 height 15
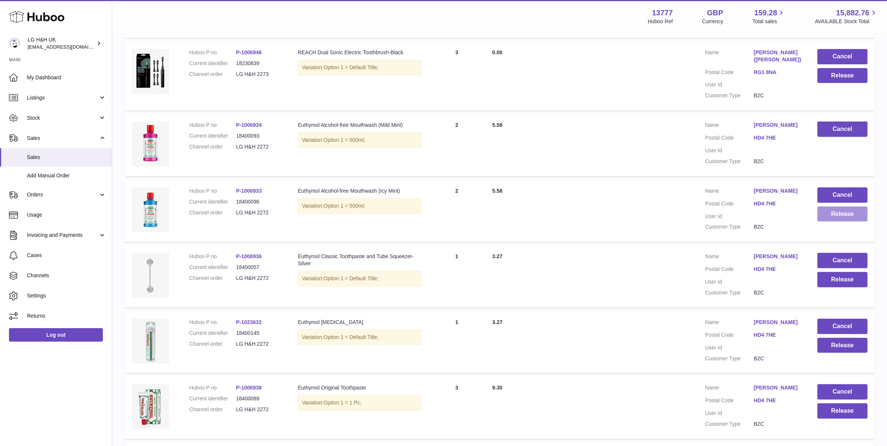
click at [831, 221] on button "Release" at bounding box center [843, 214] width 50 height 15
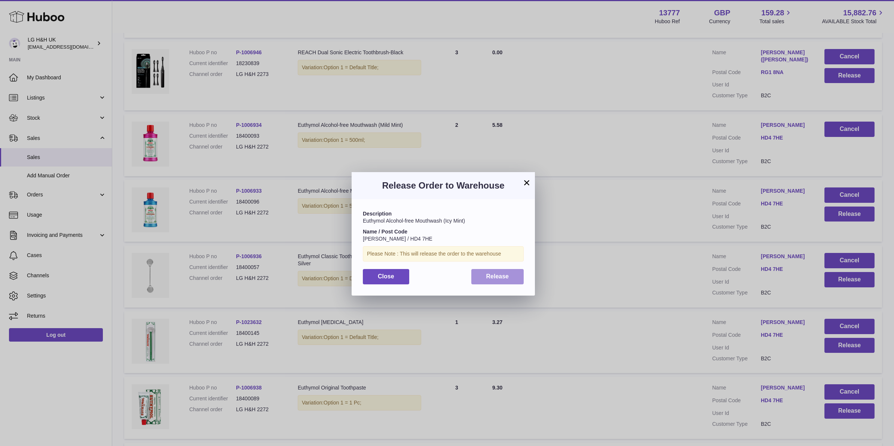
click at [517, 271] on button "Release" at bounding box center [498, 276] width 53 height 15
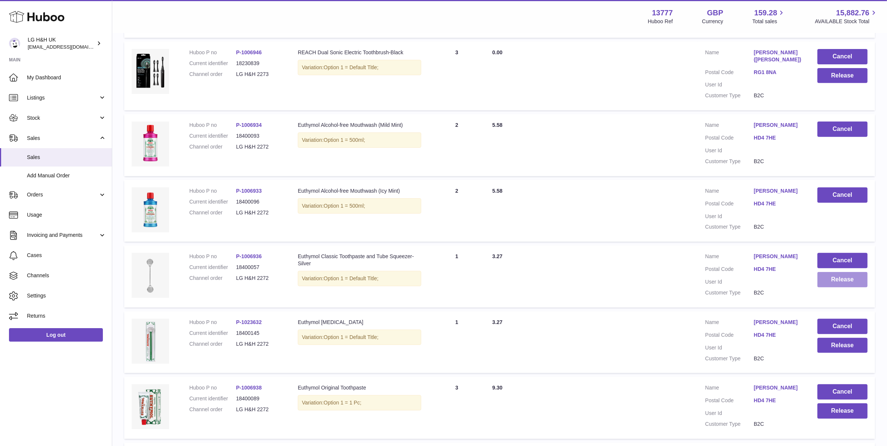
click at [836, 277] on button "Release" at bounding box center [843, 279] width 50 height 15
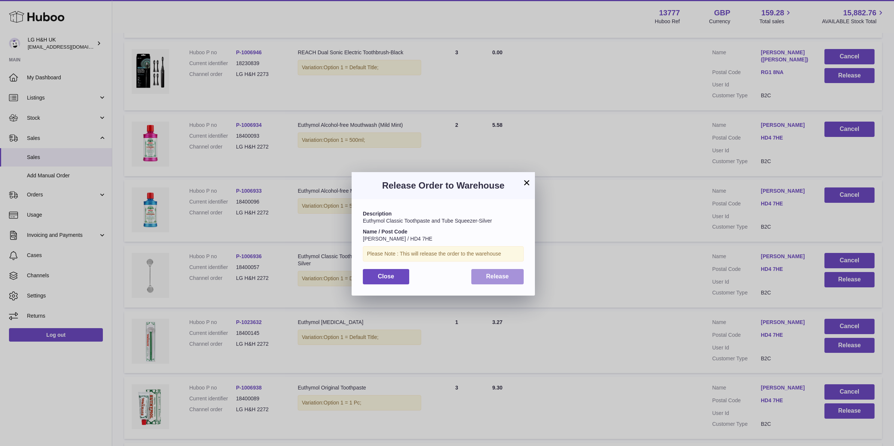
click at [523, 279] on button "Release" at bounding box center [498, 276] width 53 height 15
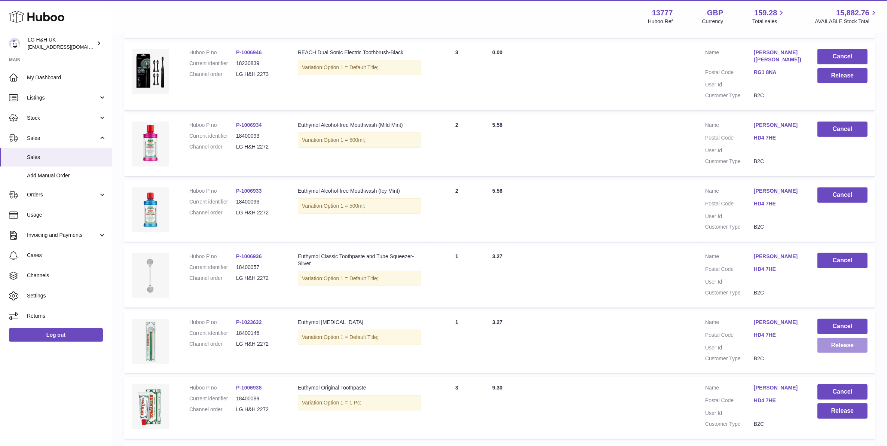
click at [857, 343] on button "Release" at bounding box center [843, 345] width 50 height 15
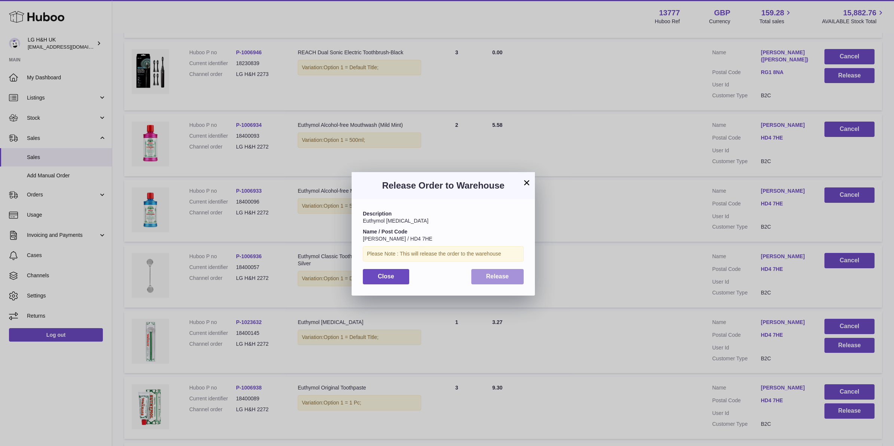
click at [513, 281] on button "Release" at bounding box center [498, 276] width 53 height 15
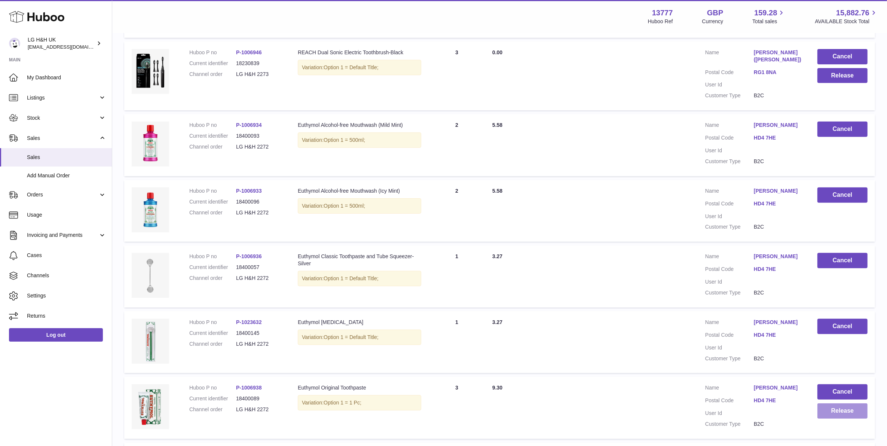
click at [856, 417] on button "Release" at bounding box center [843, 410] width 50 height 15
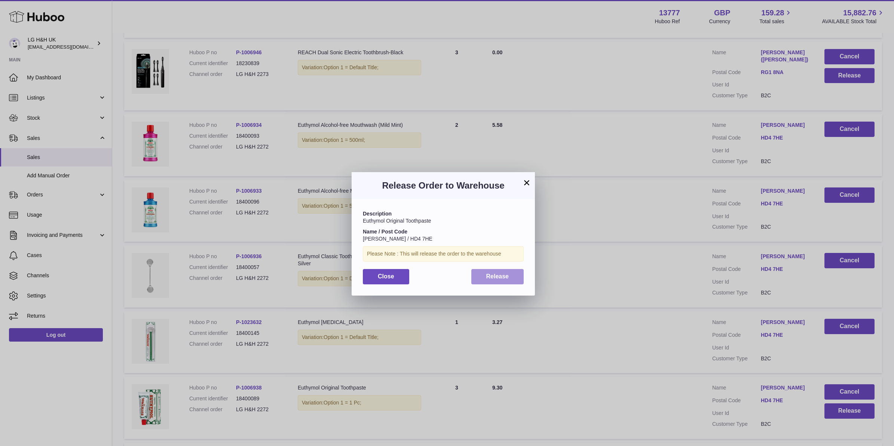
click at [519, 280] on button "Release" at bounding box center [498, 276] width 53 height 15
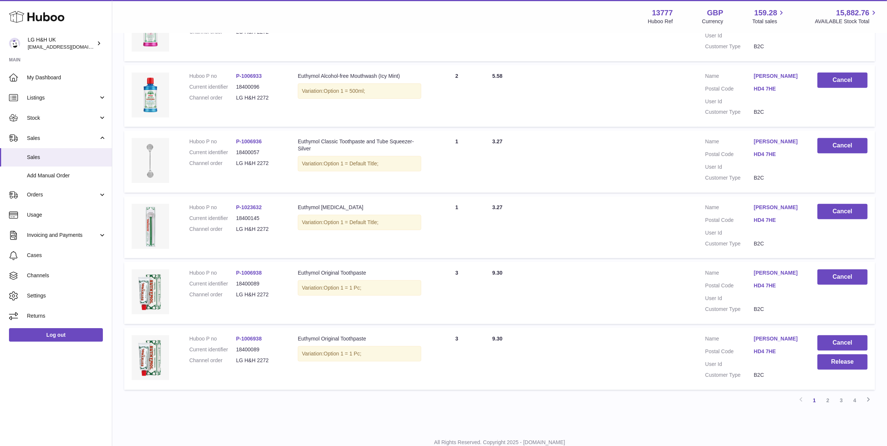
scroll to position [505, 0]
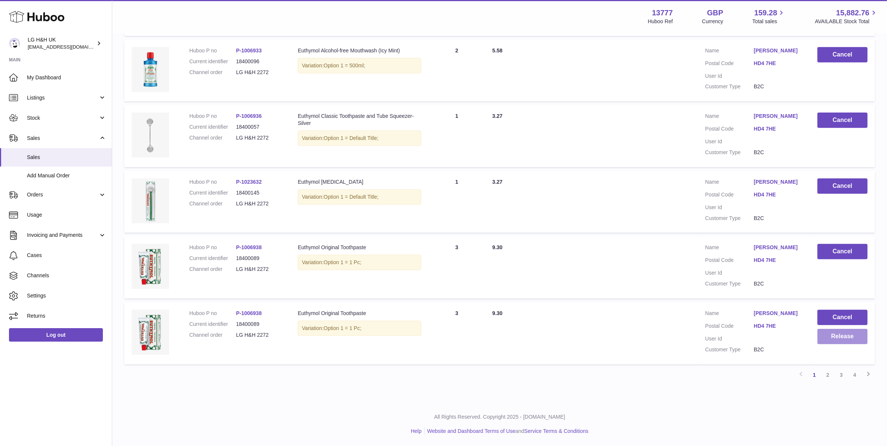
click at [856, 332] on button "Release" at bounding box center [843, 336] width 50 height 15
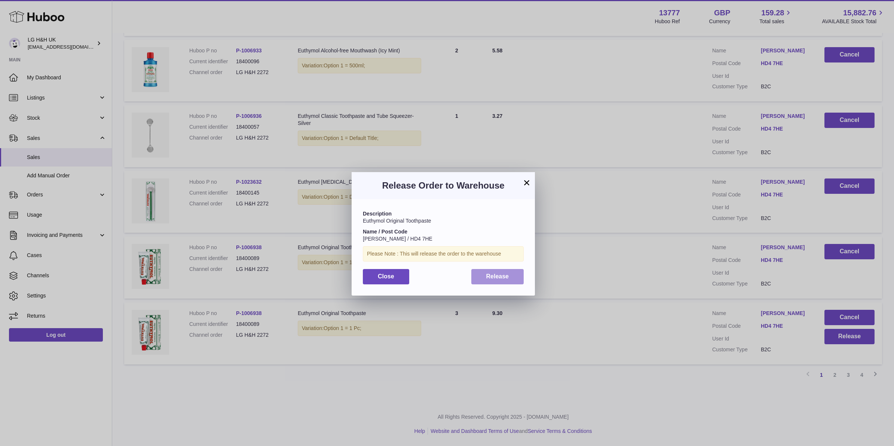
click at [495, 273] on span "Release" at bounding box center [498, 276] width 23 height 6
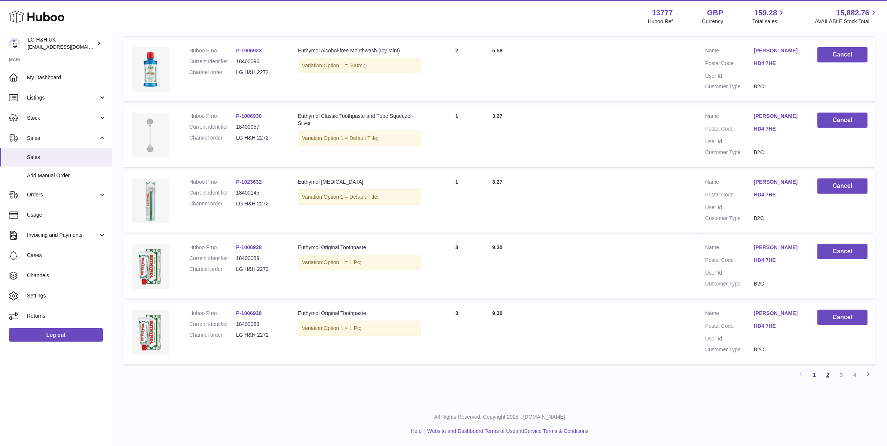
click at [828, 372] on link "2" at bounding box center [828, 374] width 13 height 13
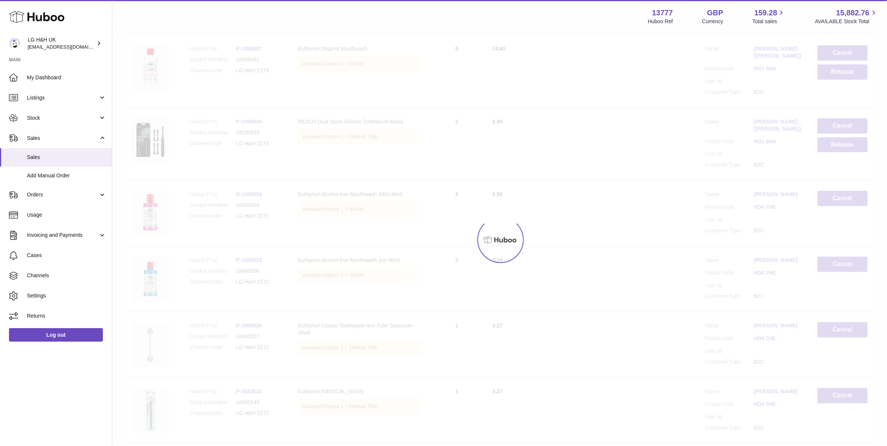
scroll to position [34, 0]
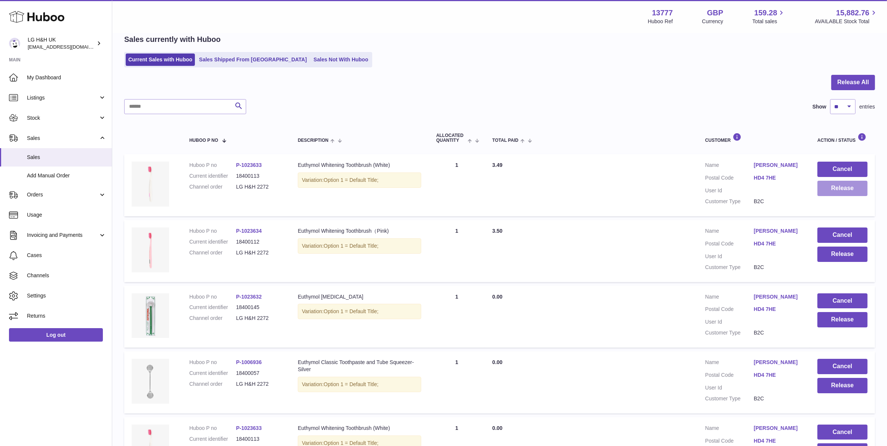
click at [840, 193] on button "Release" at bounding box center [843, 188] width 50 height 15
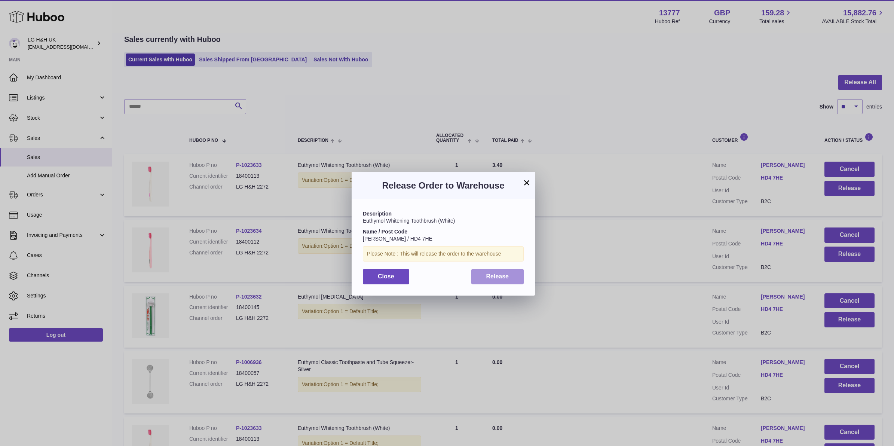
click at [502, 283] on button "Release" at bounding box center [498, 276] width 53 height 15
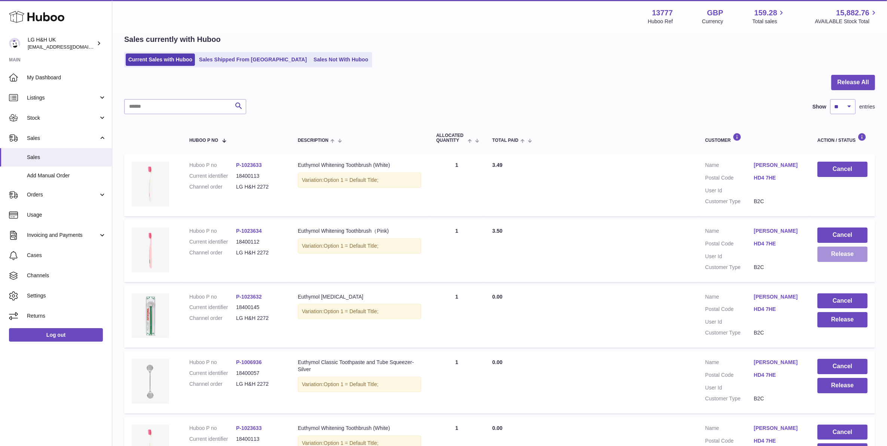
click at [824, 253] on button "Release" at bounding box center [843, 254] width 50 height 15
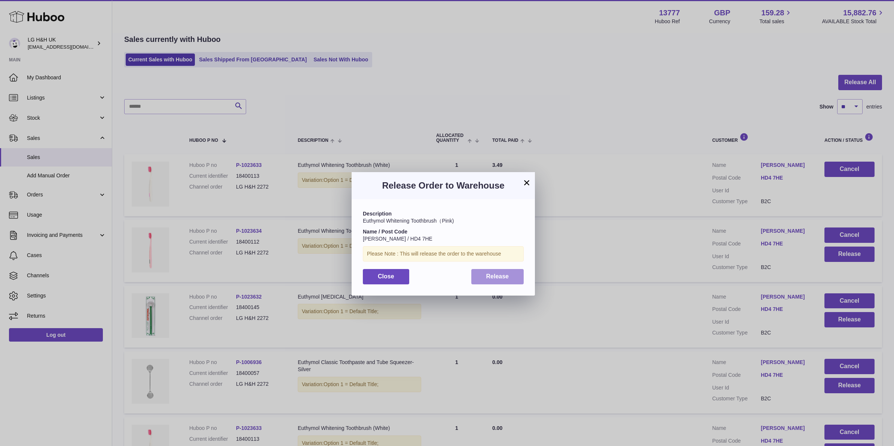
click at [504, 272] on button "Release" at bounding box center [498, 276] width 53 height 15
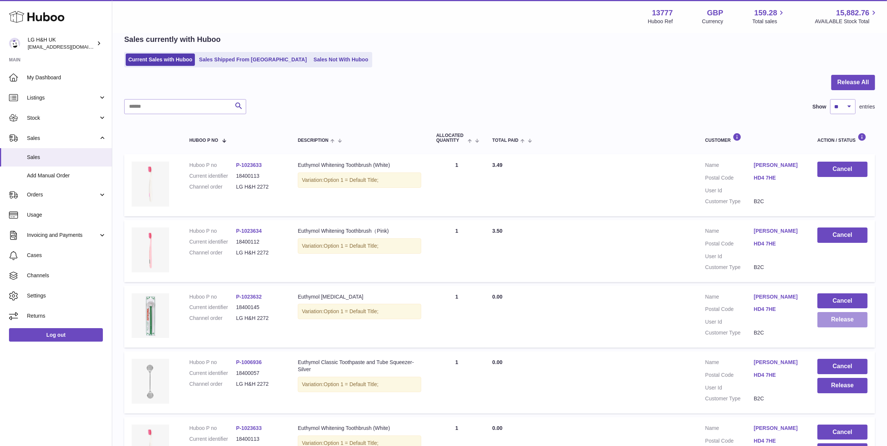
click at [822, 318] on button "Release" at bounding box center [843, 319] width 50 height 15
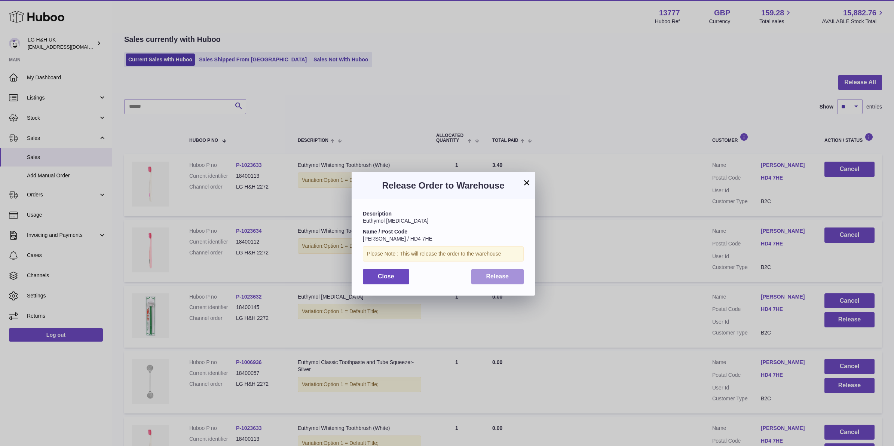
click at [506, 279] on span "Release" at bounding box center [498, 276] width 23 height 6
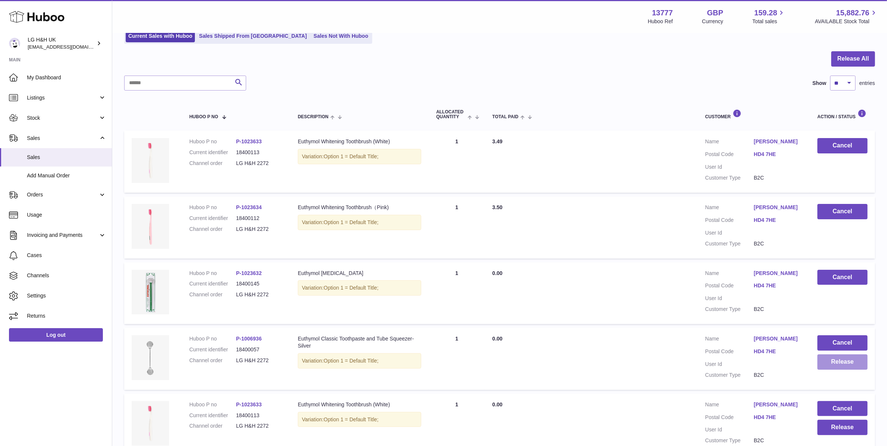
scroll to position [80, 0]
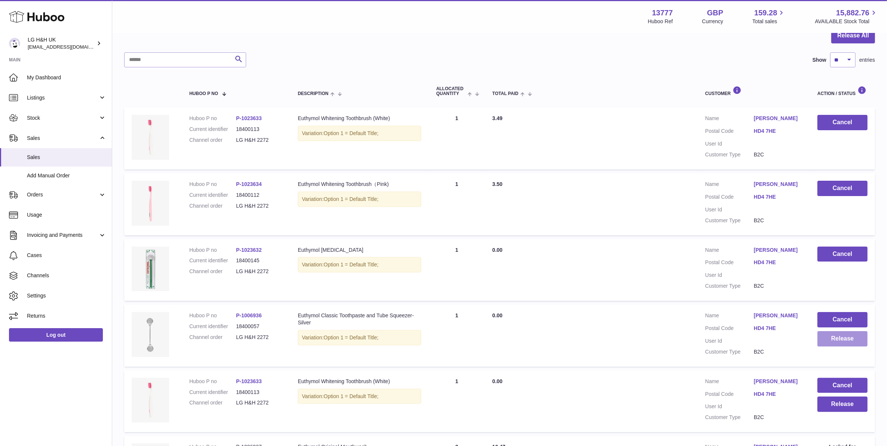
click at [852, 339] on button "Release" at bounding box center [843, 338] width 50 height 15
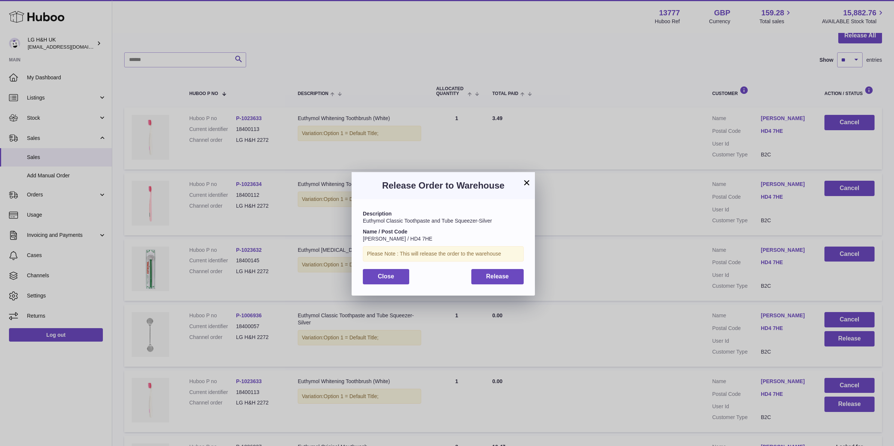
click at [524, 286] on div "Description Euthymol Classic Toothpaste and Tube Squeezer-Silver Name / Post Co…" at bounding box center [443, 247] width 183 height 96
click at [518, 281] on button "Release" at bounding box center [498, 276] width 53 height 15
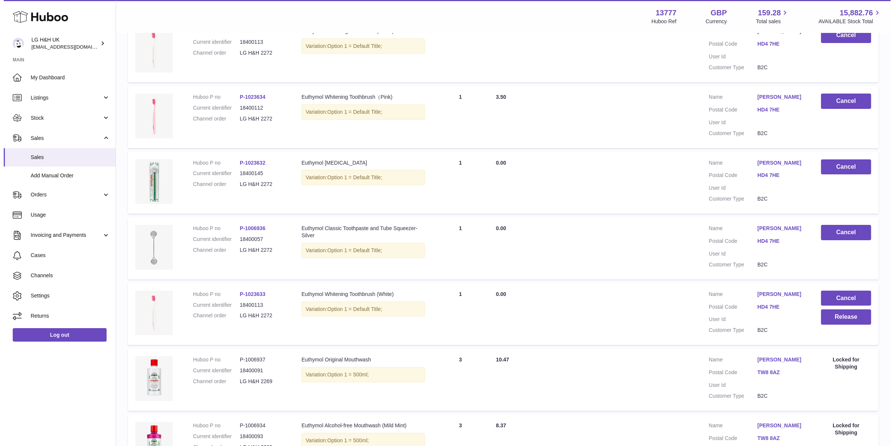
scroll to position [174, 0]
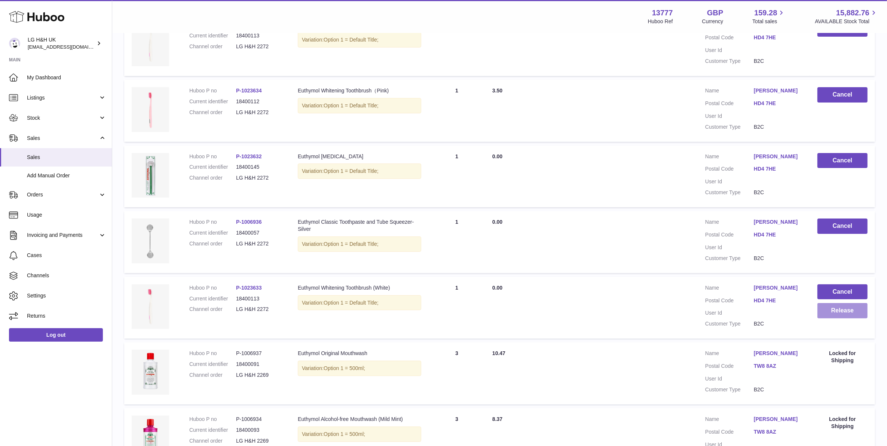
click at [848, 312] on button "Release" at bounding box center [843, 310] width 50 height 15
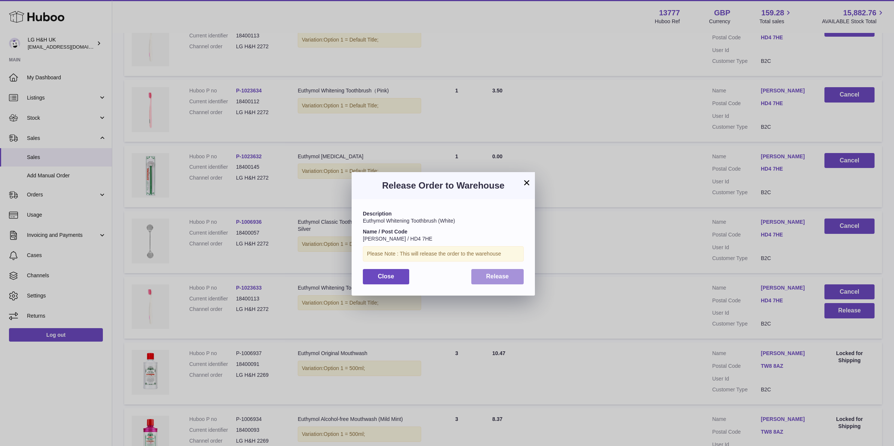
click at [502, 280] on button "Release" at bounding box center [498, 276] width 53 height 15
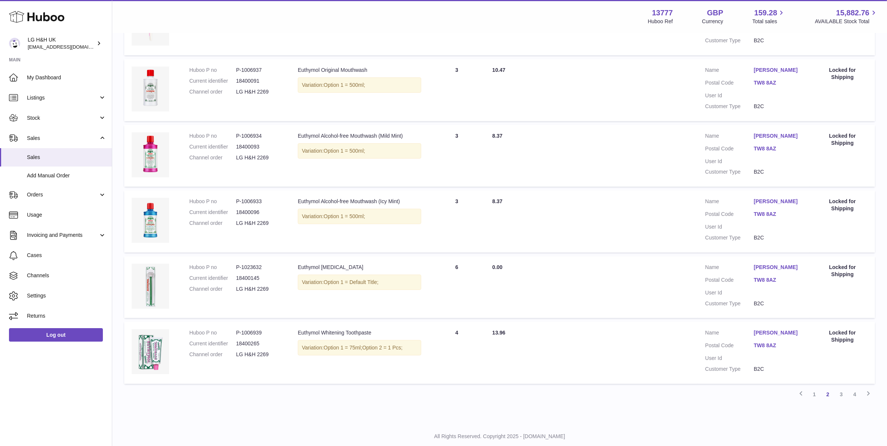
scroll to position [476, 0]
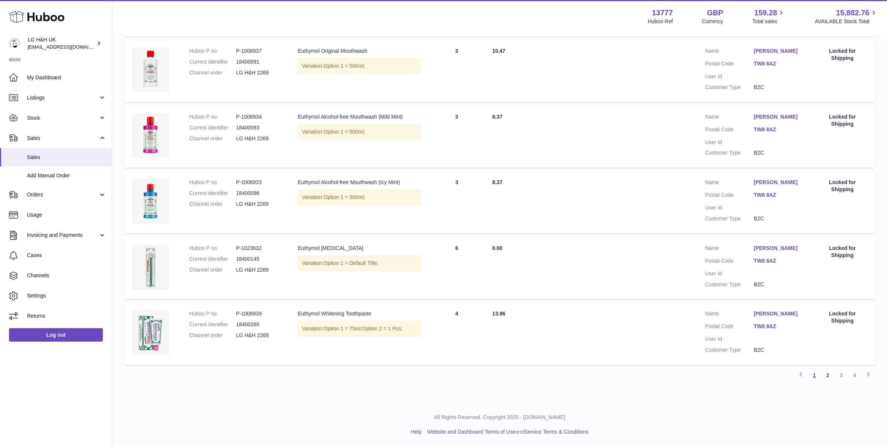
click at [815, 369] on link "1" at bounding box center [814, 375] width 13 height 13
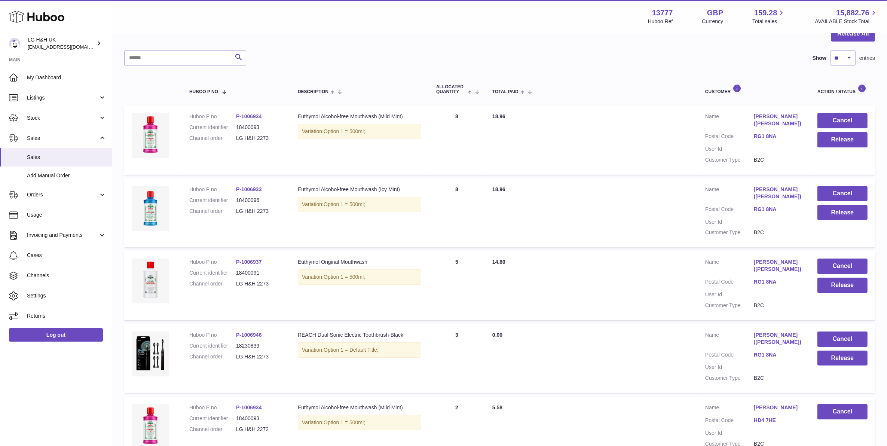
scroll to position [80, 0]
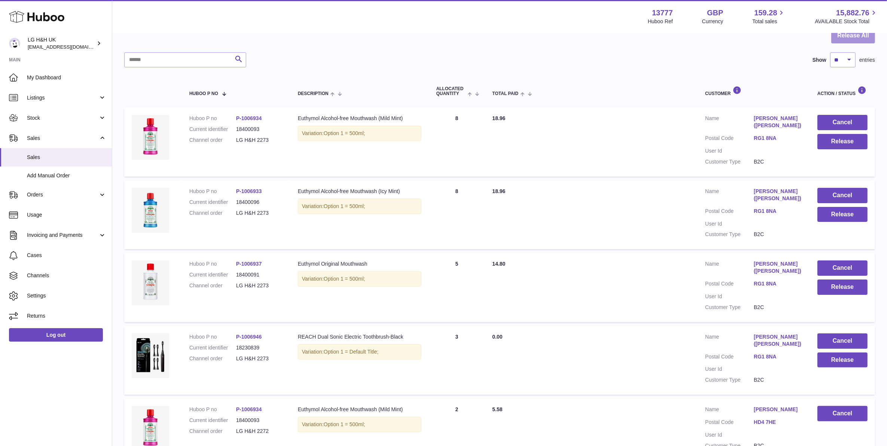
click at [845, 41] on button "Release All" at bounding box center [854, 35] width 44 height 15
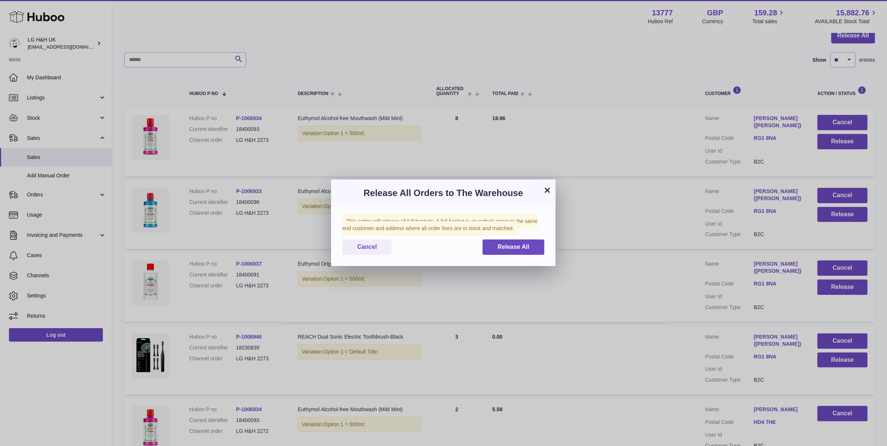
click at [551, 189] on button "×" at bounding box center [547, 190] width 9 height 9
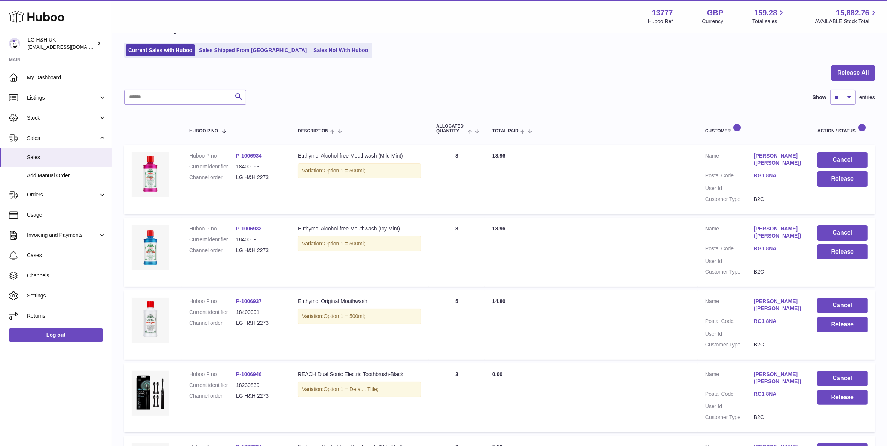
scroll to position [0, 0]
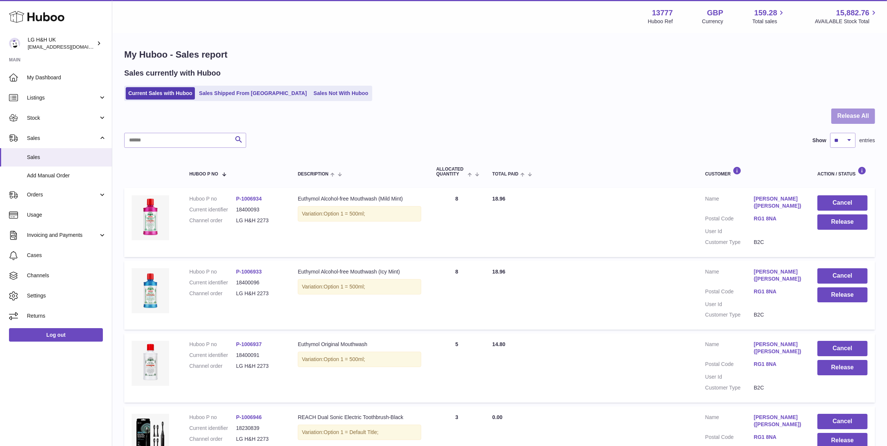
click at [839, 109] on button "Release All" at bounding box center [854, 116] width 44 height 15
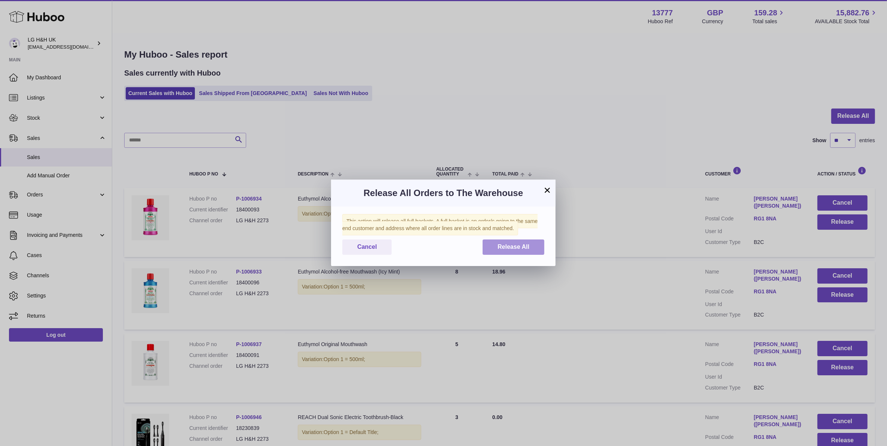
click at [529, 246] on span "Release All" at bounding box center [514, 247] width 32 height 6
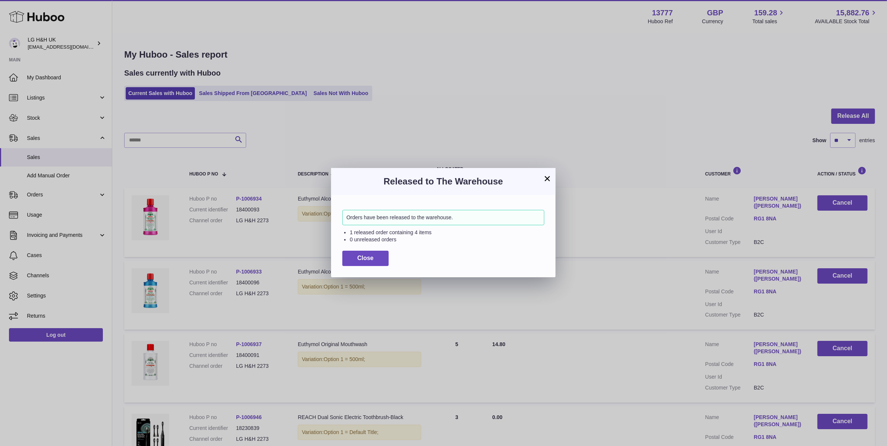
click at [545, 180] on button "×" at bounding box center [547, 178] width 9 height 9
